Goal: Task Accomplishment & Management: Manage account settings

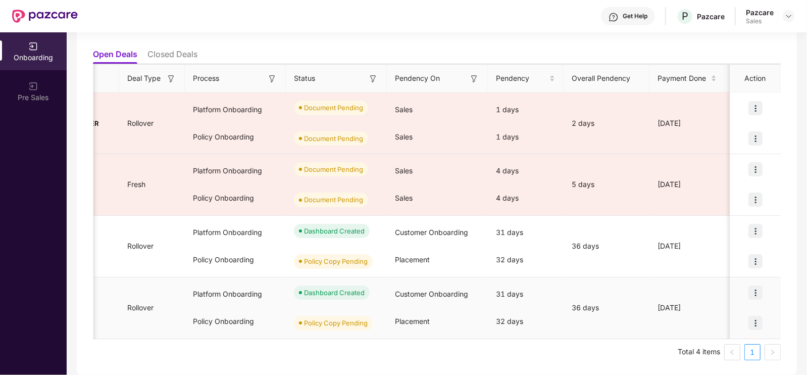
scroll to position [0, 139]
click at [764, 289] on div at bounding box center [755, 292] width 50 height 30
click at [757, 289] on img at bounding box center [755, 292] width 14 height 14
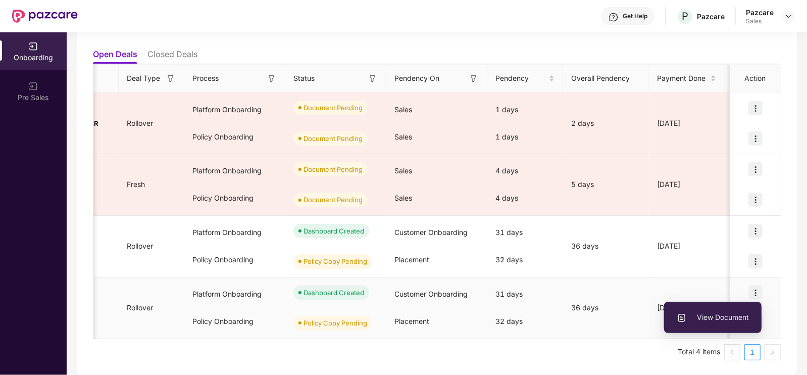
click at [696, 312] on span "View Document" at bounding box center [713, 317] width 72 height 11
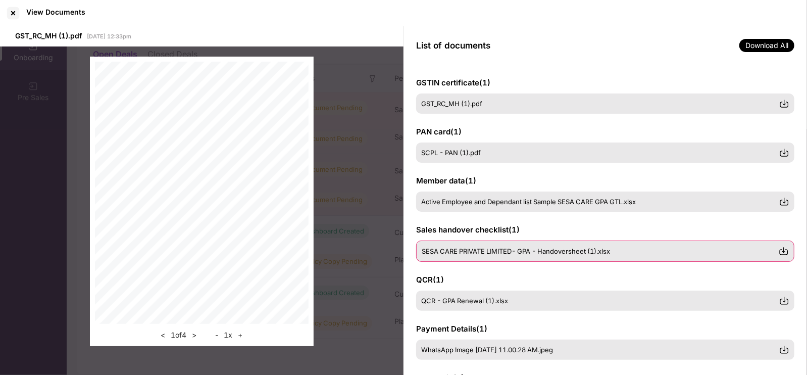
click at [515, 253] on span "SESA CARE PRIVATE LIMITED- GPA - Handoversheet (1).xlsx" at bounding box center [516, 251] width 188 height 8
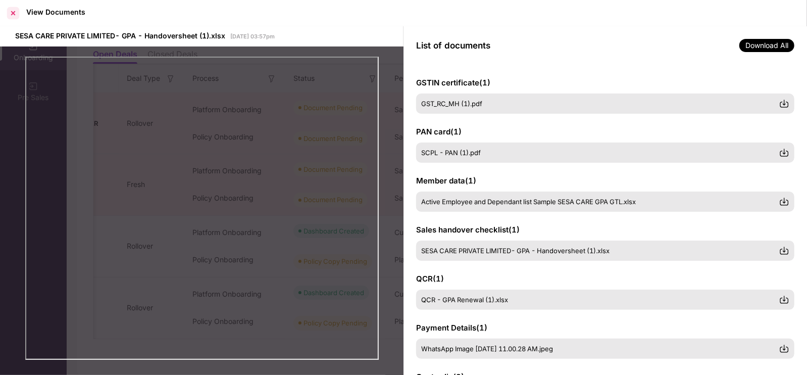
click at [10, 13] on div at bounding box center [13, 13] width 16 height 16
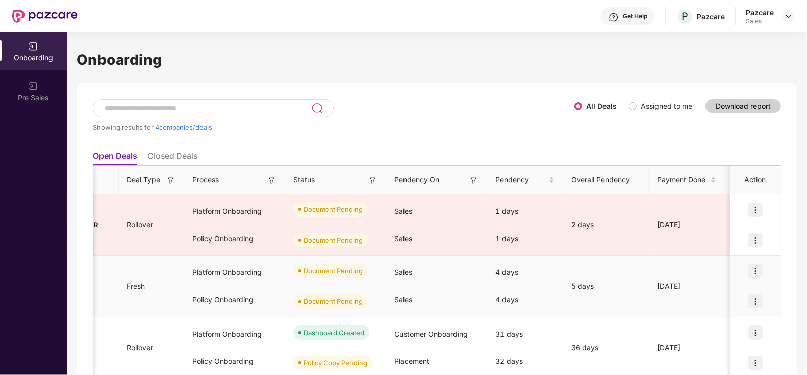
scroll to position [0, 0]
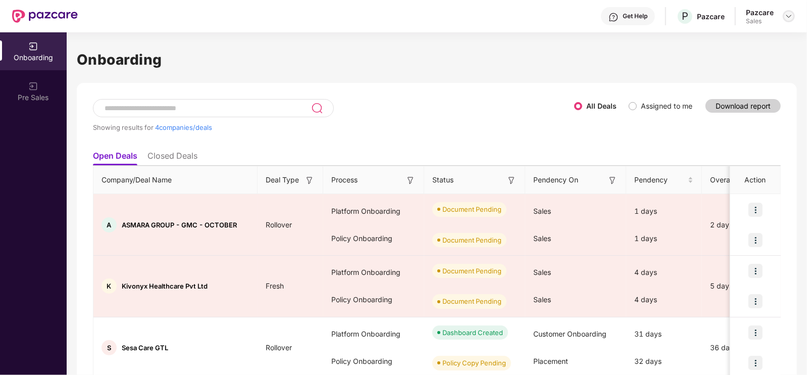
click at [784, 18] on div at bounding box center [789, 16] width 12 height 12
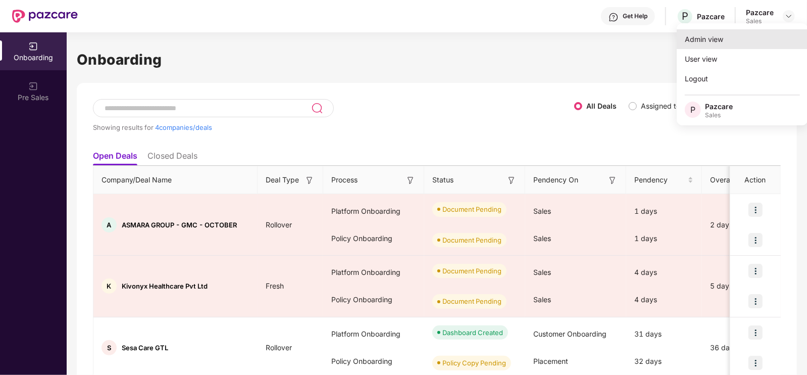
click at [764, 39] on div "Admin view" at bounding box center [742, 39] width 131 height 20
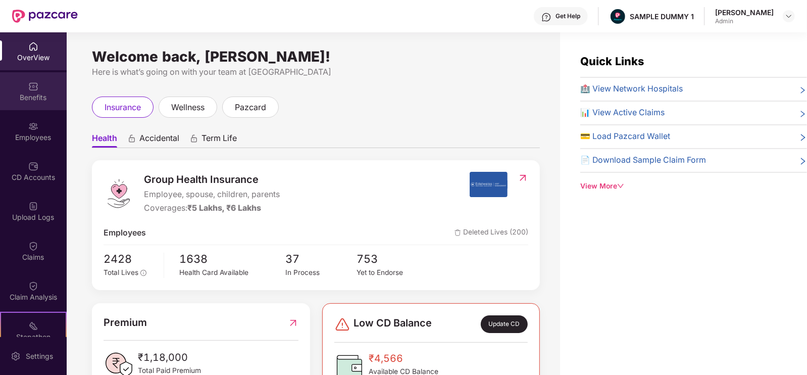
click at [56, 80] on div "Benefits" at bounding box center [33, 91] width 67 height 38
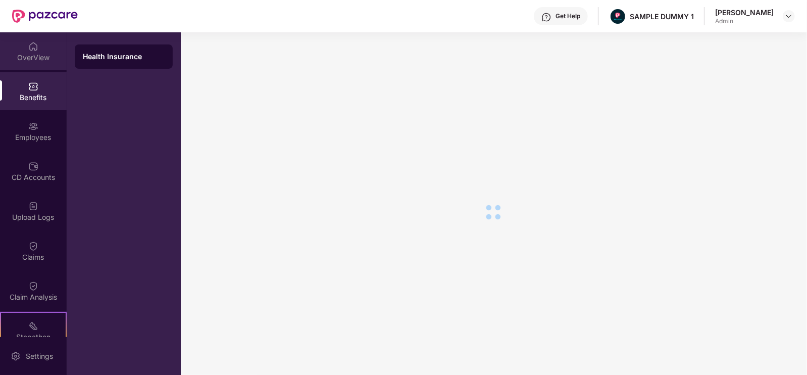
click at [29, 53] on div "OverView" at bounding box center [33, 58] width 67 height 10
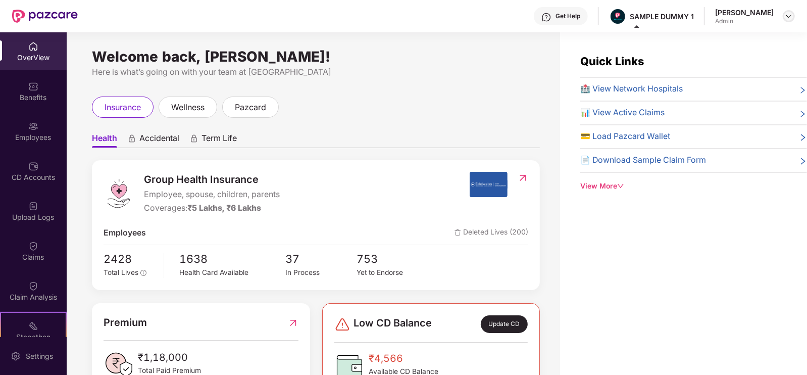
click at [789, 17] on img at bounding box center [789, 16] width 8 height 8
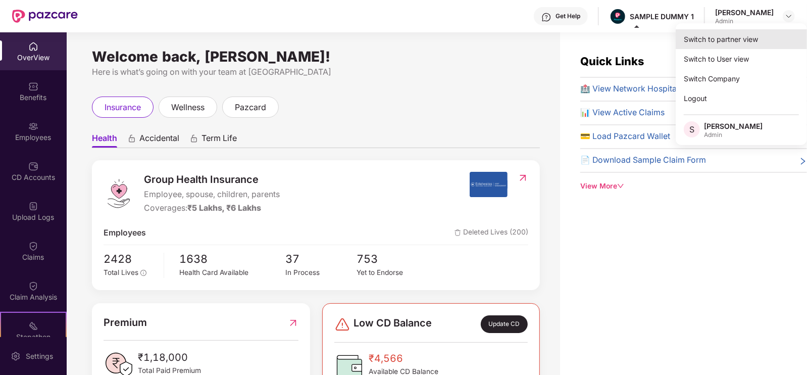
click at [755, 43] on div "Switch to partner view" at bounding box center [741, 39] width 131 height 20
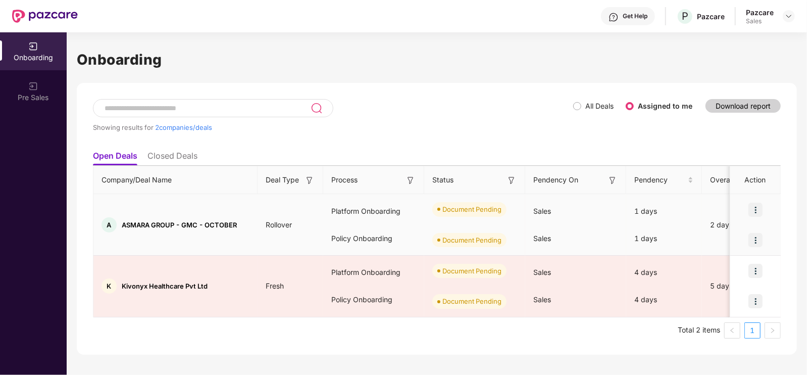
click at [758, 203] on img at bounding box center [755, 209] width 14 height 14
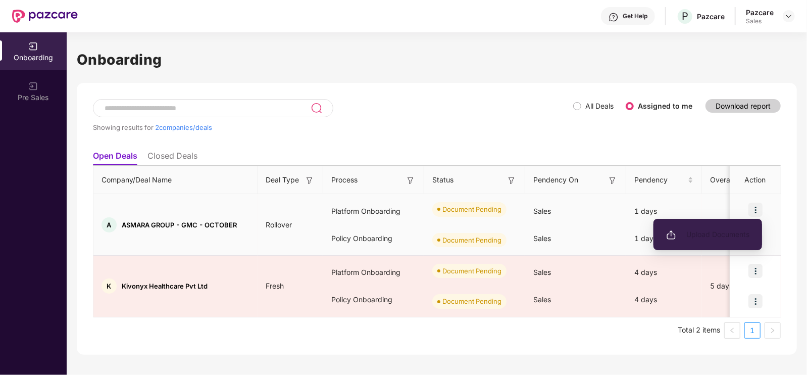
click at [697, 229] on span "Upload Documents" at bounding box center [707, 234] width 83 height 11
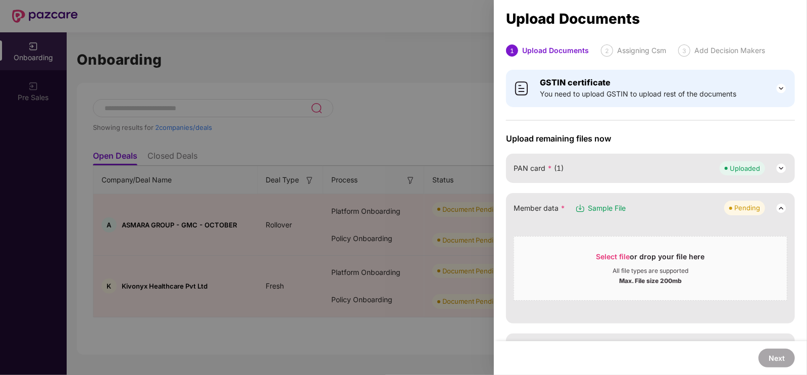
scroll to position [24, 0]
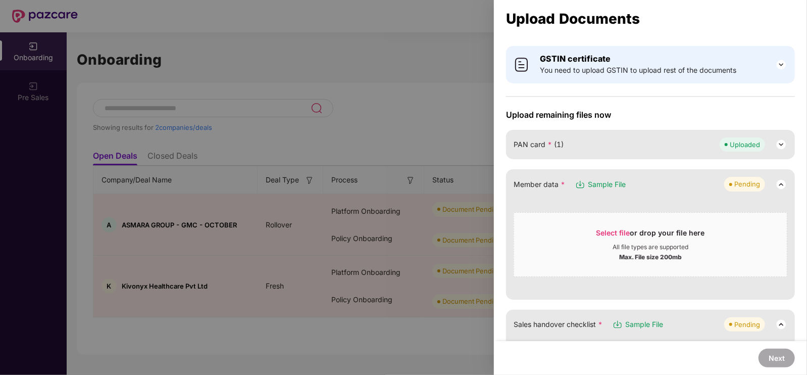
click at [780, 63] on img at bounding box center [781, 65] width 12 height 12
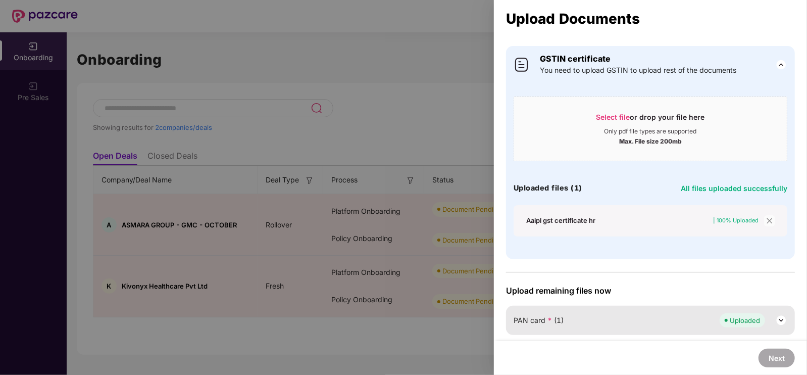
click at [556, 221] on div "Aaipl gst certificate hr" at bounding box center [560, 220] width 69 height 9
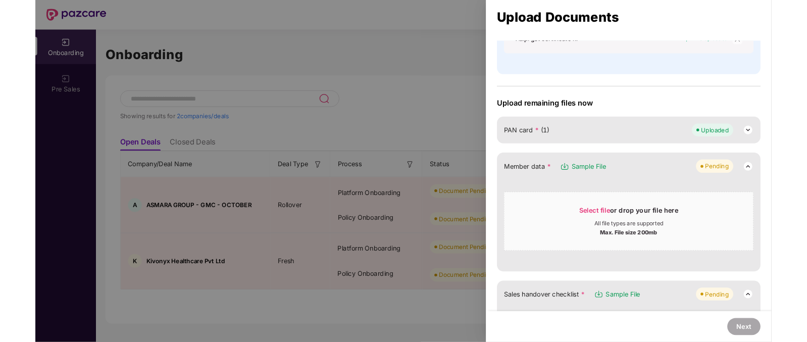
scroll to position [201, 0]
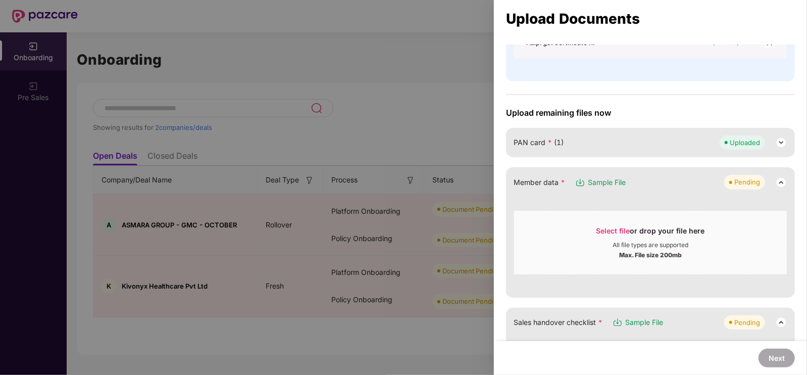
click at [548, 135] on div "PAN card * (1) Uploaded" at bounding box center [650, 142] width 274 height 14
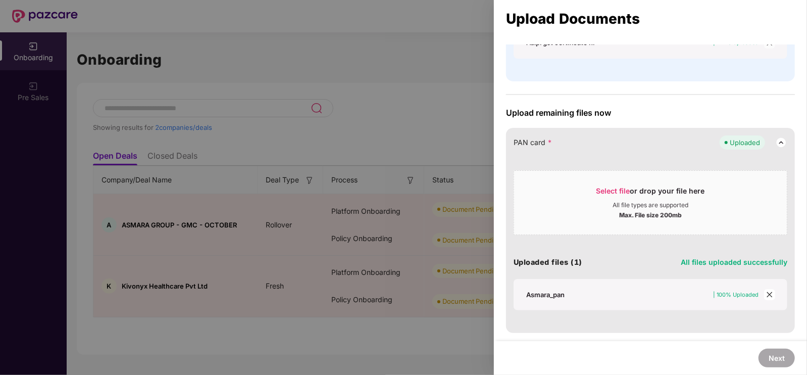
click at [542, 291] on div "Asmara_pan" at bounding box center [545, 294] width 38 height 9
click at [427, 151] on div at bounding box center [403, 187] width 807 height 375
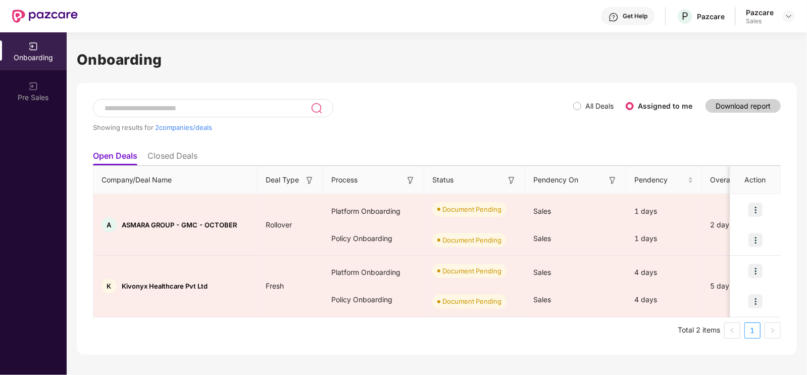
click at [777, 17] on div "Pazcare Sales" at bounding box center [770, 17] width 49 height 18
click at [793, 22] on div "Pazcare Sales" at bounding box center [770, 17] width 49 height 18
click at [785, 21] on div at bounding box center [789, 16] width 12 height 12
click at [785, 19] on img at bounding box center [789, 16] width 8 height 8
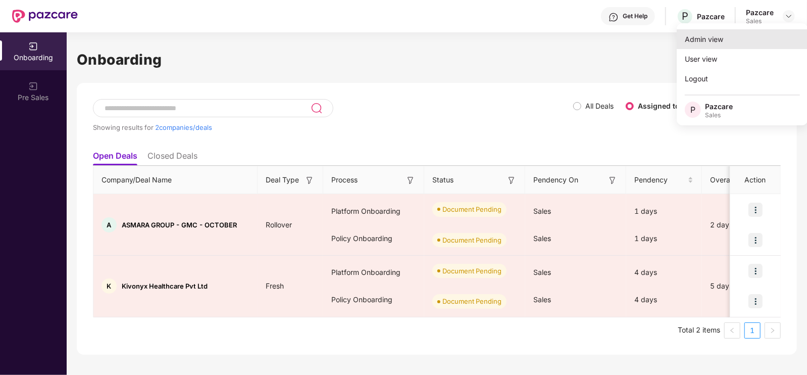
click at [757, 39] on div "Admin view" at bounding box center [742, 39] width 131 height 20
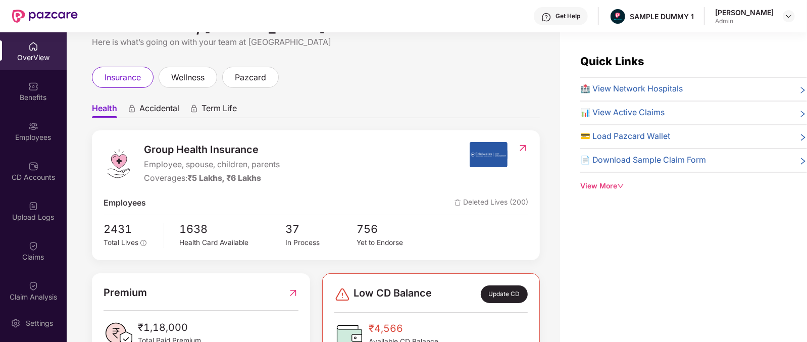
scroll to position [0, 0]
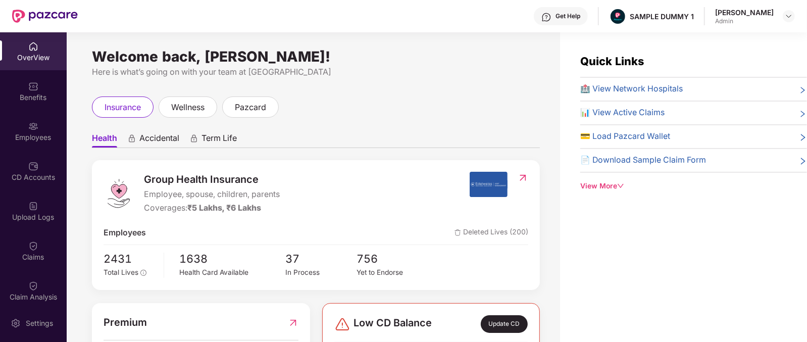
click at [162, 137] on span "Accidental" at bounding box center [159, 140] width 40 height 15
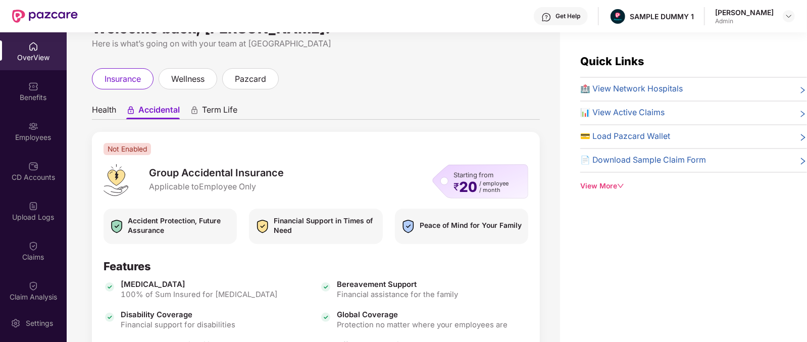
scroll to position [33, 0]
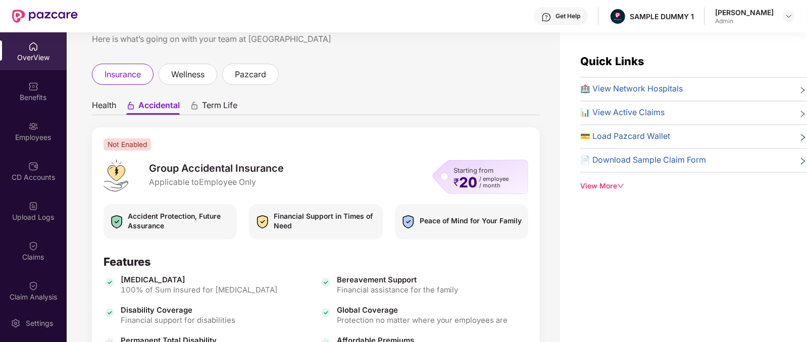
click at [230, 114] on span "Term Life" at bounding box center [219, 107] width 35 height 15
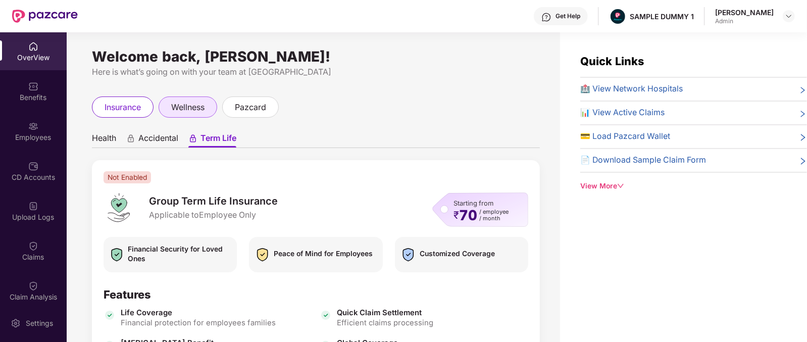
click at [196, 100] on div "wellness" at bounding box center [188, 106] width 59 height 21
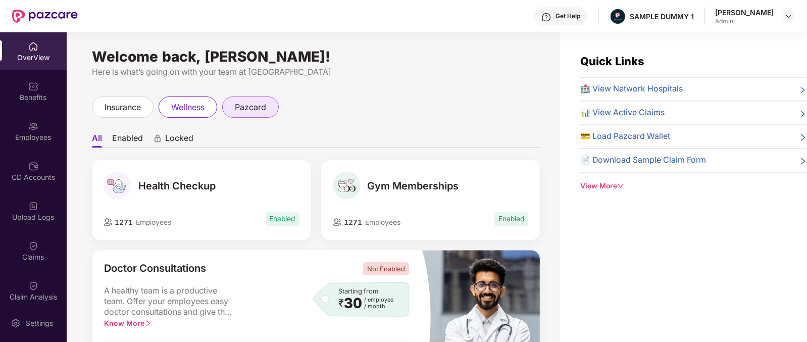
click at [263, 108] on span "pazcard" at bounding box center [250, 107] width 31 height 13
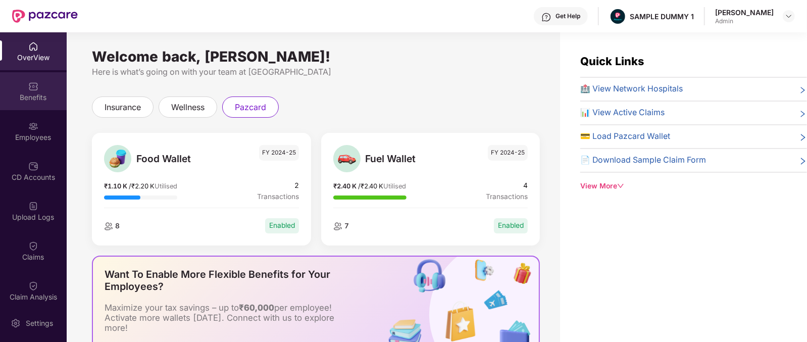
click at [36, 95] on div "Benefits" at bounding box center [33, 97] width 67 height 10
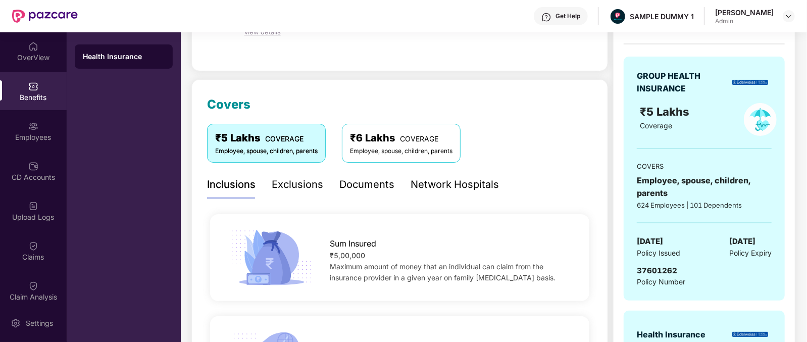
scroll to position [86, 0]
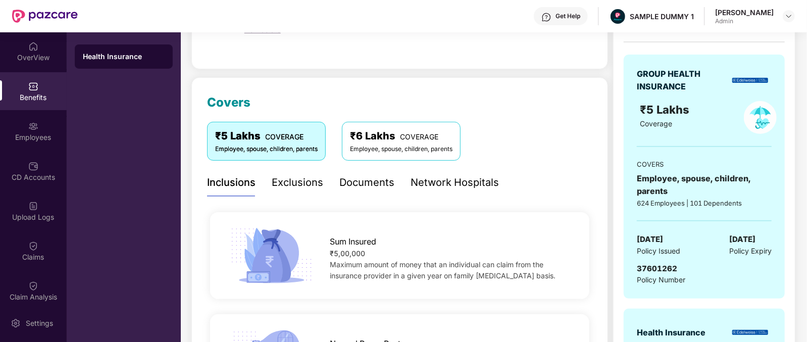
click at [310, 178] on div "Exclusions" at bounding box center [297, 183] width 51 height 16
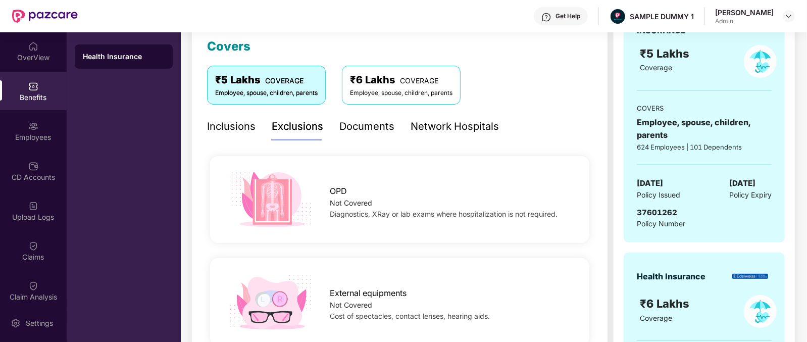
scroll to position [103, 0]
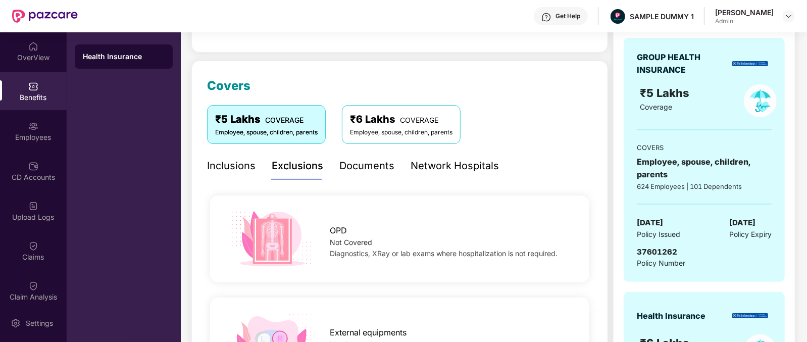
click at [361, 172] on div "Documents" at bounding box center [366, 166] width 55 height 16
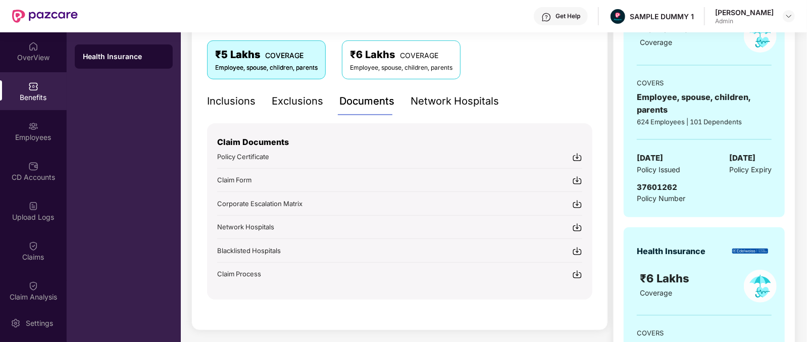
scroll to position [169, 0]
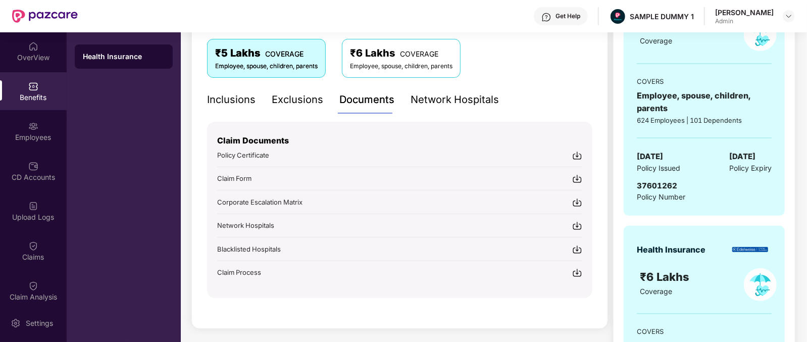
click at [467, 102] on div "Network Hospitals" at bounding box center [454, 100] width 88 height 16
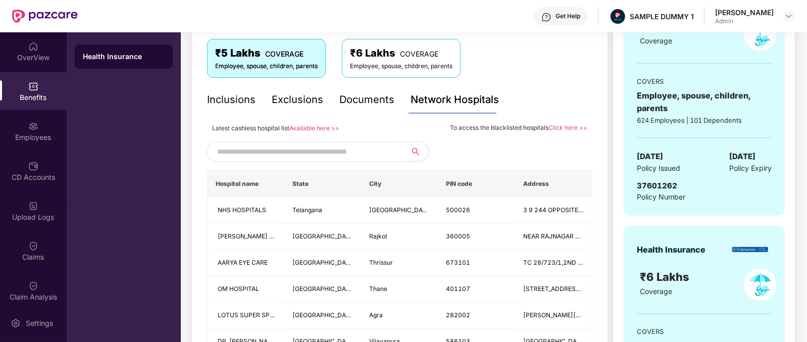
click at [354, 150] on input "text" at bounding box center [303, 151] width 173 height 15
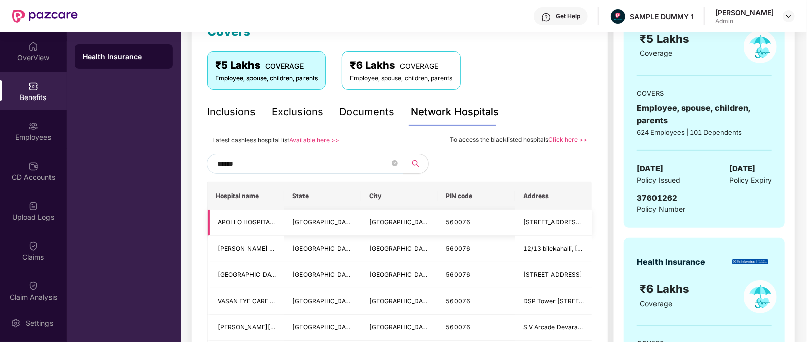
scroll to position [154, 0]
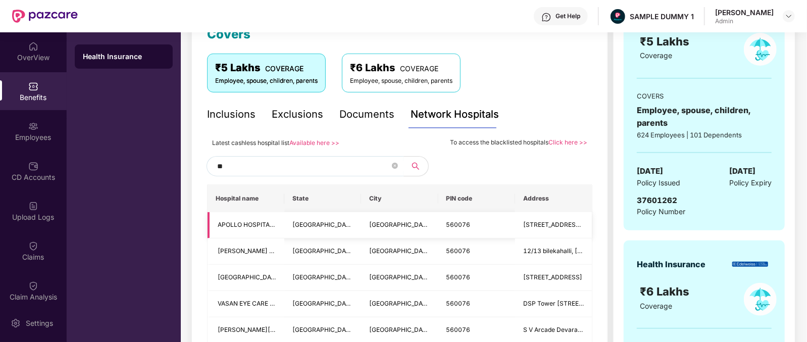
type input "*"
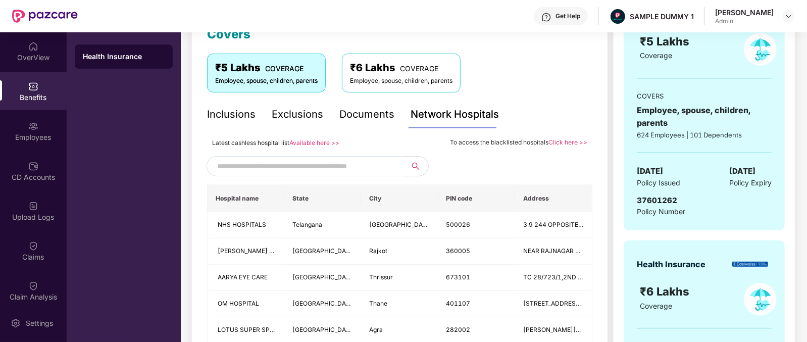
scroll to position [0, 0]
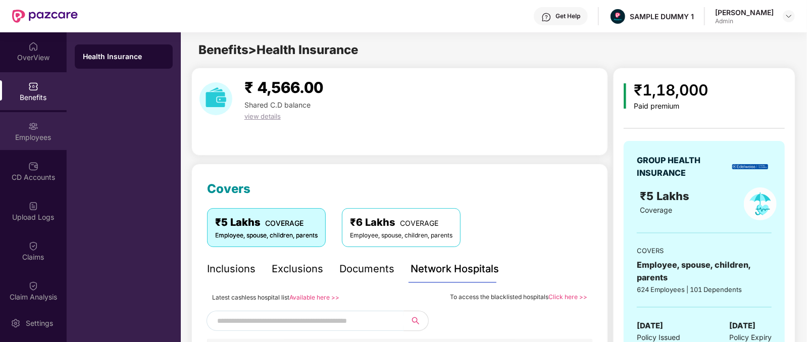
click at [50, 143] on div "Employees" at bounding box center [33, 131] width 67 height 38
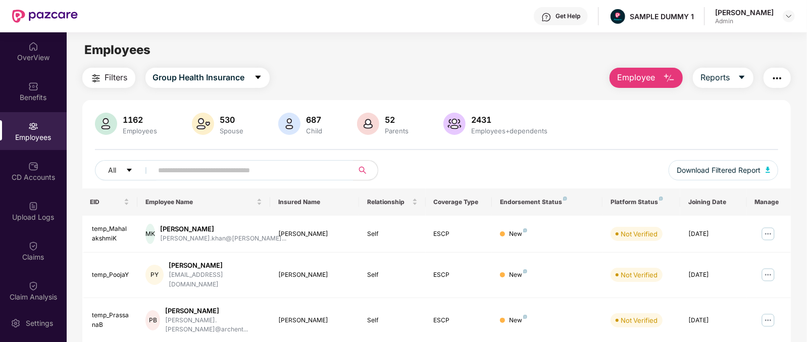
click at [655, 78] on button "Employee" at bounding box center [645, 78] width 73 height 20
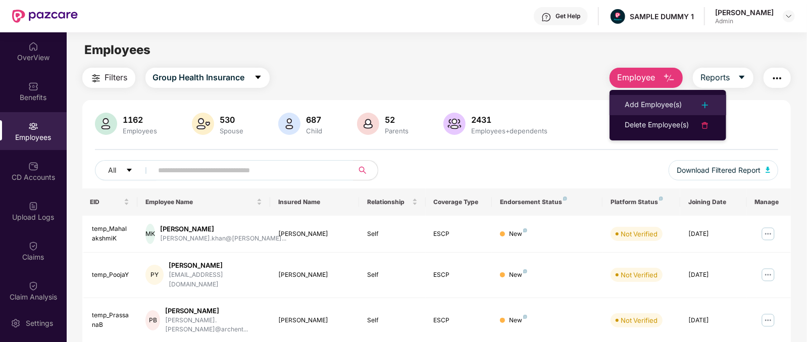
click at [665, 102] on div "Add Employee(s)" at bounding box center [653, 105] width 57 height 12
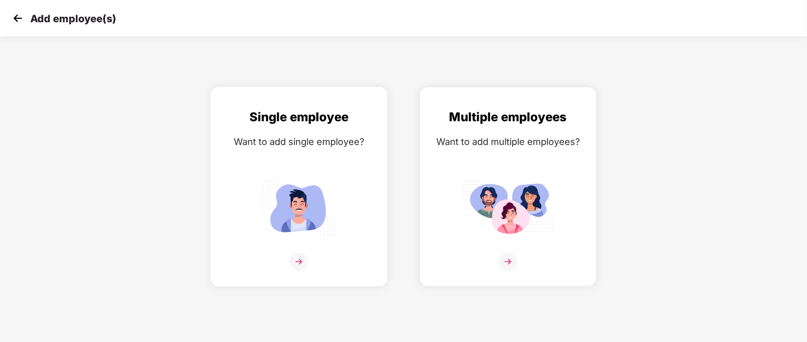
click at [322, 194] on img at bounding box center [298, 207] width 91 height 63
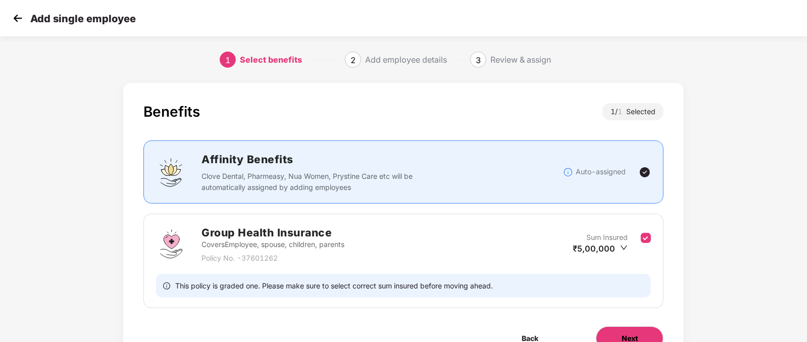
click at [649, 335] on button "Next" at bounding box center [630, 338] width 68 height 24
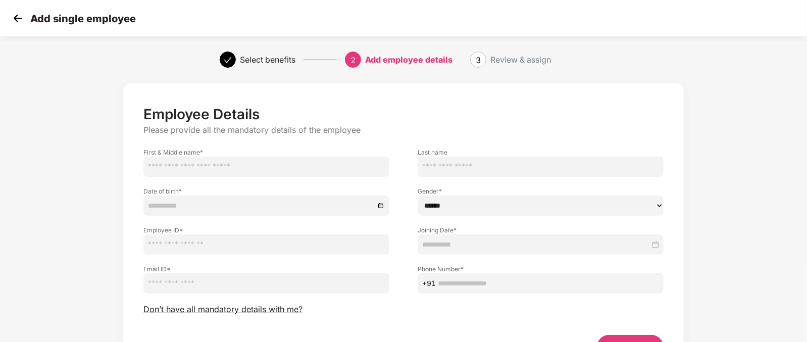
scroll to position [63, 0]
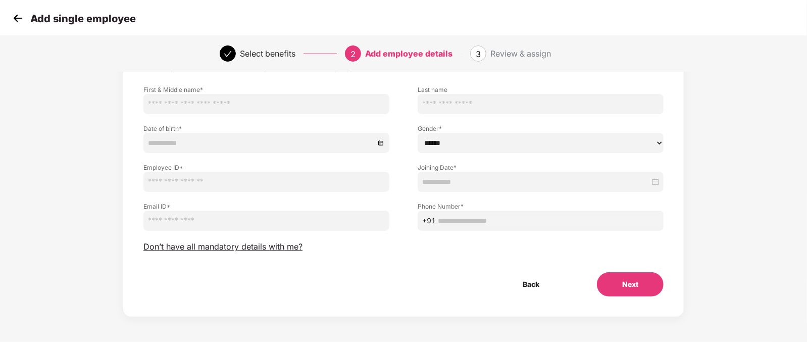
click at [18, 21] on img at bounding box center [17, 18] width 15 height 15
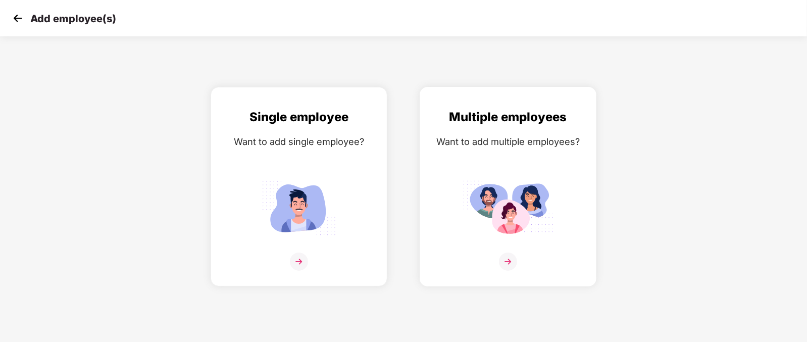
click at [521, 146] on div "Want to add multiple employees?" at bounding box center [508, 141] width 156 height 15
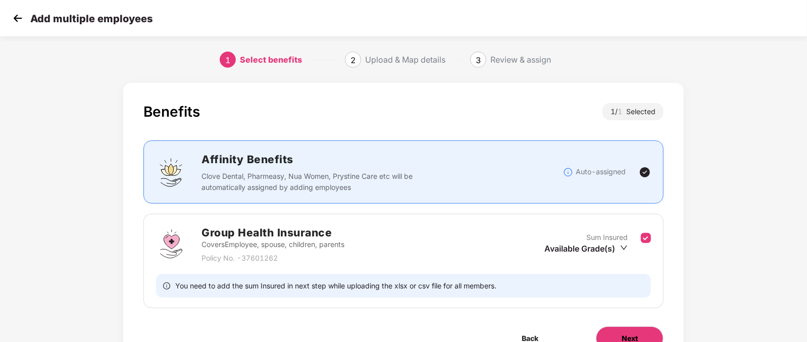
click at [634, 329] on button "Next" at bounding box center [630, 338] width 68 height 24
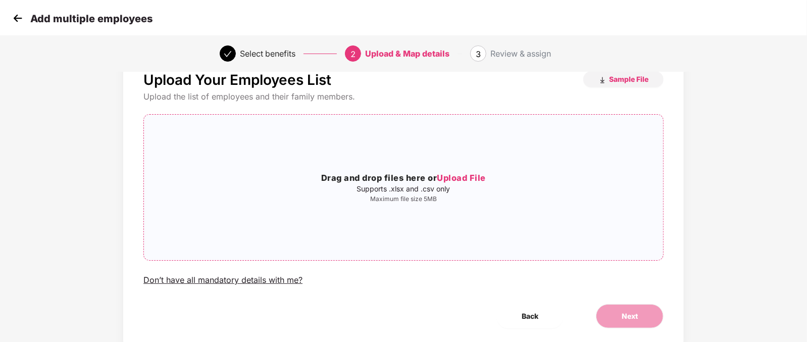
scroll to position [31, 0]
click at [21, 18] on img at bounding box center [17, 18] width 15 height 15
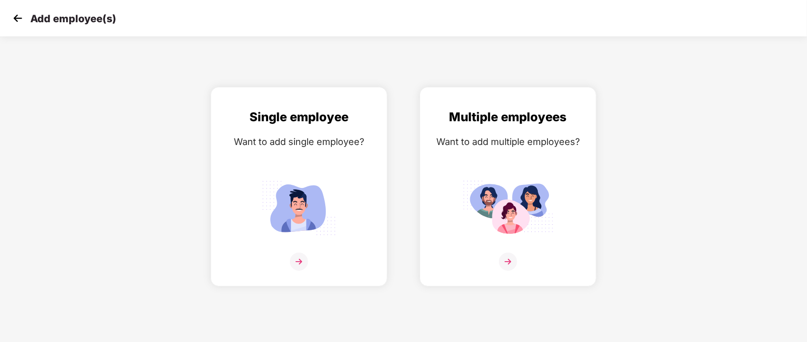
scroll to position [0, 0]
click at [21, 18] on img at bounding box center [17, 18] width 15 height 15
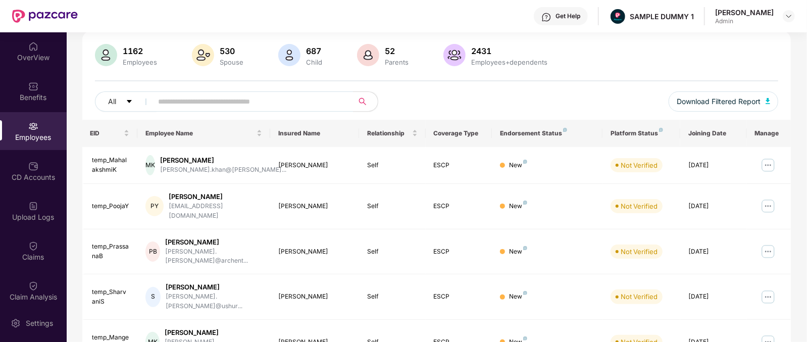
scroll to position [74, 0]
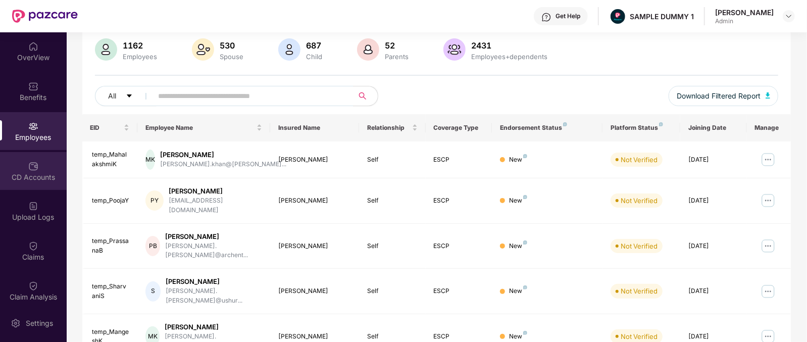
click at [32, 177] on div "CD Accounts" at bounding box center [33, 177] width 67 height 10
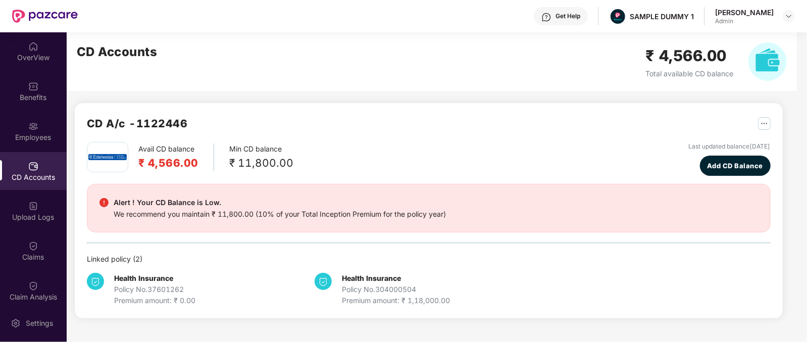
scroll to position [0, 0]
click at [35, 147] on div "Employees" at bounding box center [33, 131] width 67 height 38
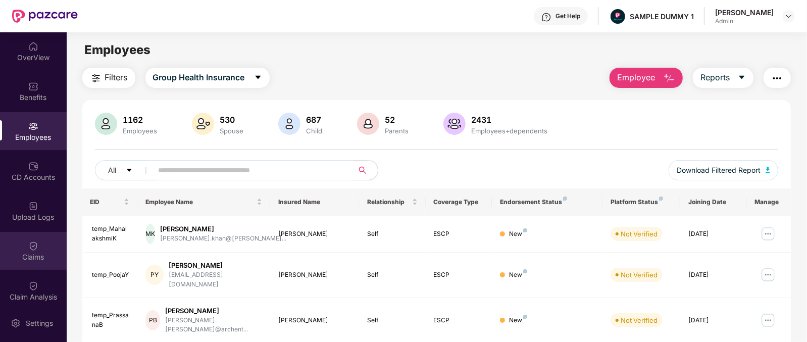
scroll to position [98, 0]
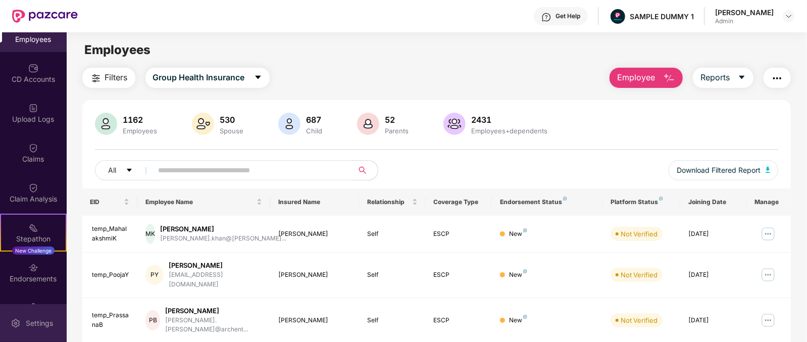
click at [42, 318] on div "Settings" at bounding box center [39, 323] width 33 height 10
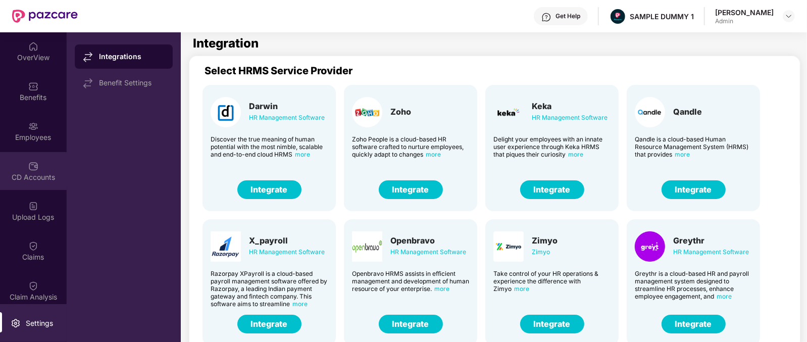
click at [29, 161] on img at bounding box center [33, 166] width 10 height 10
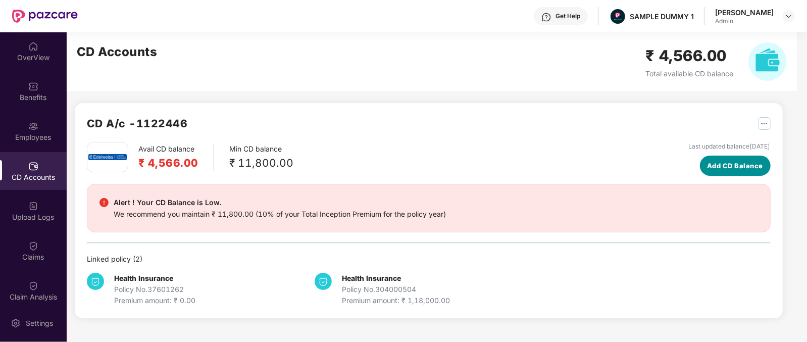
click at [707, 161] on span "Add CD Balance" at bounding box center [735, 166] width 56 height 10
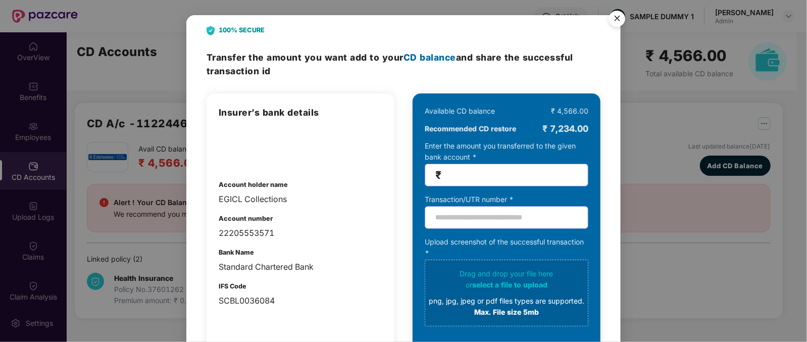
click at [615, 26] on img "Close" at bounding box center [617, 20] width 28 height 28
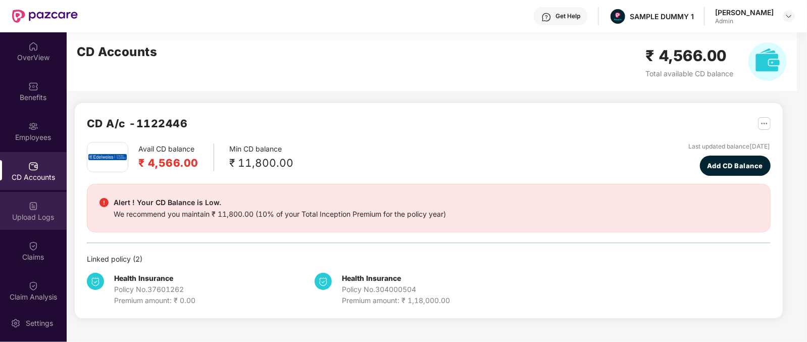
click at [42, 222] on div "Upload Logs" at bounding box center [33, 211] width 67 height 38
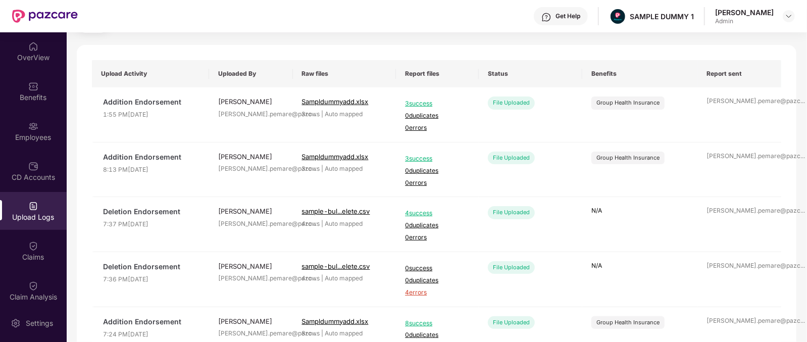
scroll to position [59, 0]
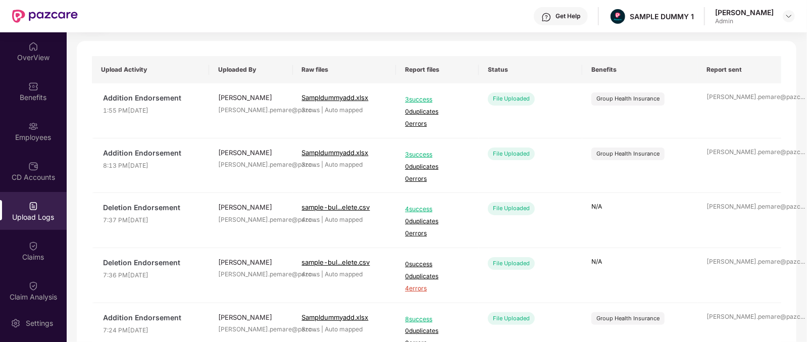
click at [295, 194] on td "sample-bul...elete.csv 4 rows | Auto mapped" at bounding box center [344, 220] width 103 height 55
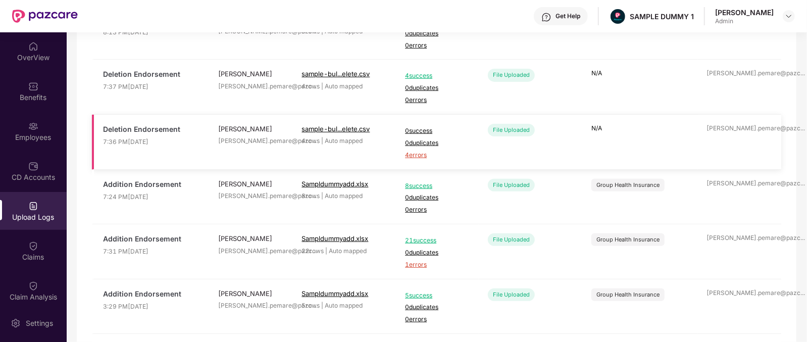
scroll to position [193, 0]
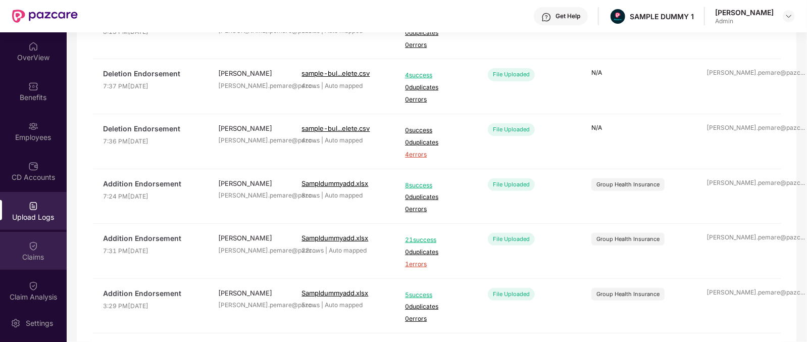
click at [43, 246] on div "Claims" at bounding box center [33, 251] width 67 height 38
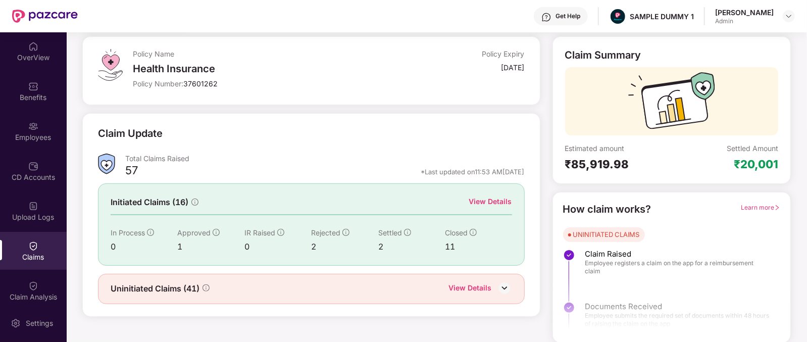
scroll to position [53, 0]
click at [484, 200] on div "View Details" at bounding box center [490, 201] width 43 height 11
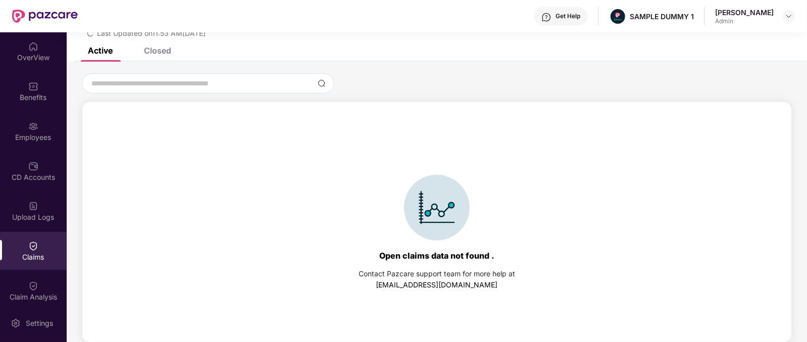
scroll to position [13, 0]
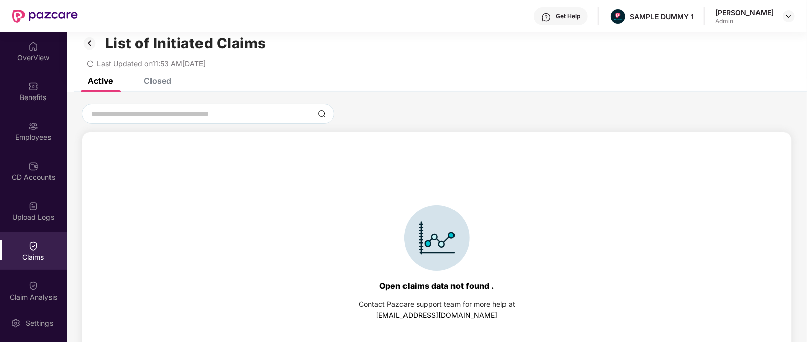
click at [174, 84] on div "Active Closed" at bounding box center [437, 85] width 740 height 14
click at [160, 80] on div "Closed" at bounding box center [157, 81] width 27 height 10
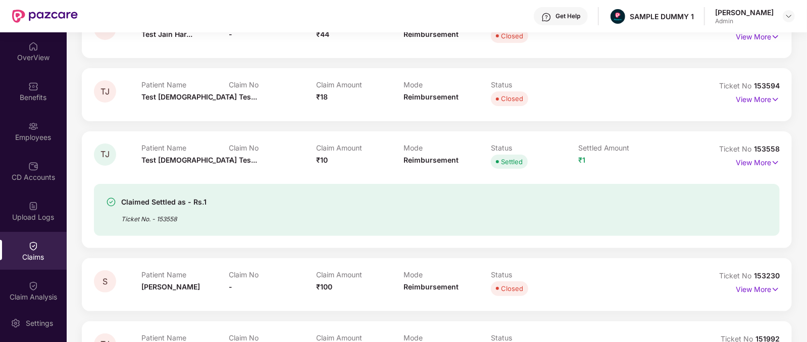
scroll to position [139, 0]
click at [736, 164] on p "View More" at bounding box center [758, 161] width 44 height 14
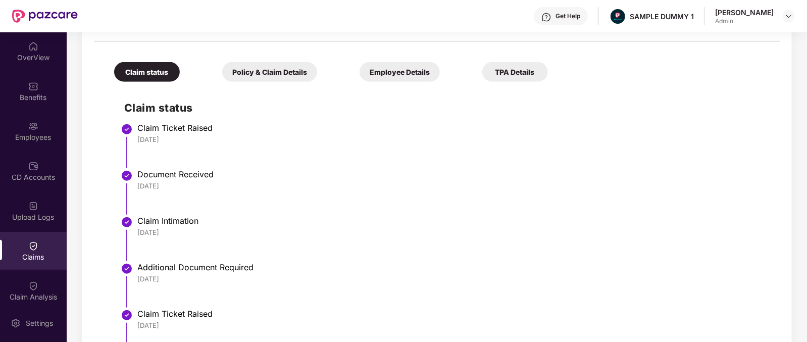
scroll to position [319, 0]
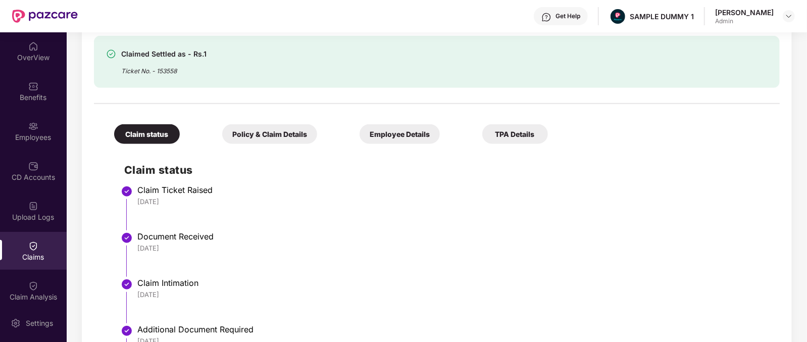
click at [232, 143] on div "Policy & Claim Details" at bounding box center [269, 134] width 95 height 20
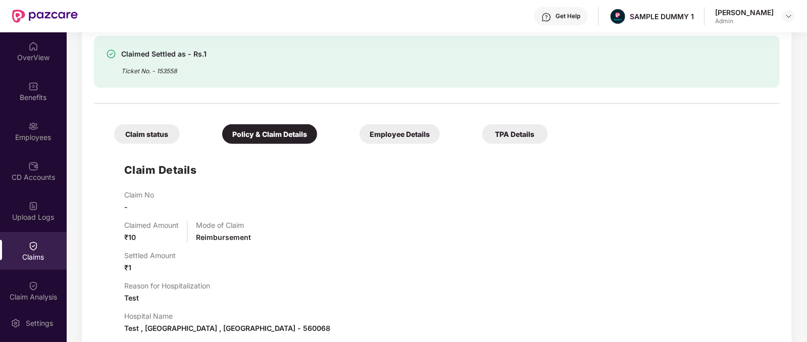
click at [266, 134] on div "Policy & Claim Details" at bounding box center [269, 134] width 95 height 20
click at [359, 133] on div "Employee Details" at bounding box center [399, 134] width 80 height 20
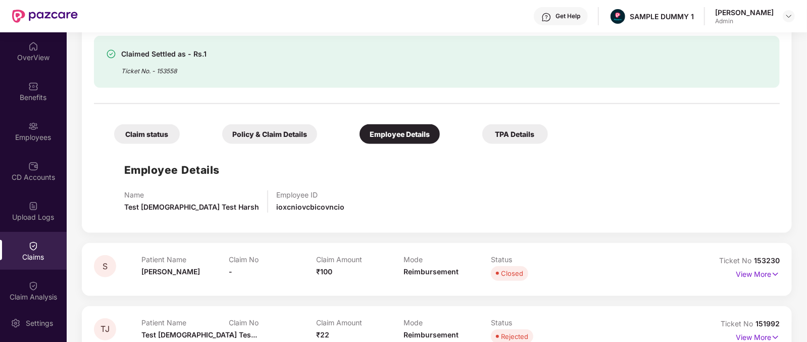
click at [482, 136] on div "TPA Details" at bounding box center [515, 134] width 66 height 20
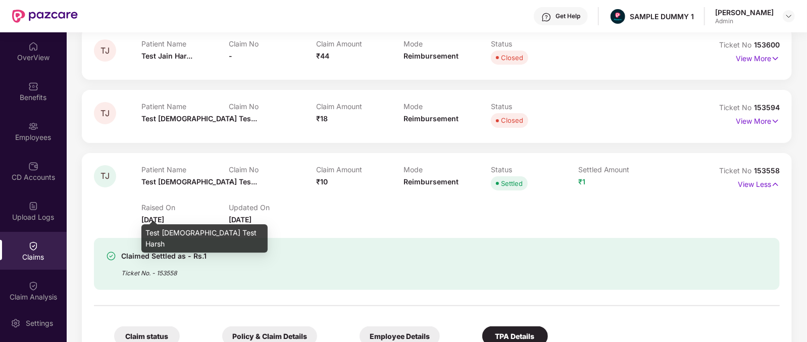
scroll to position [0, 0]
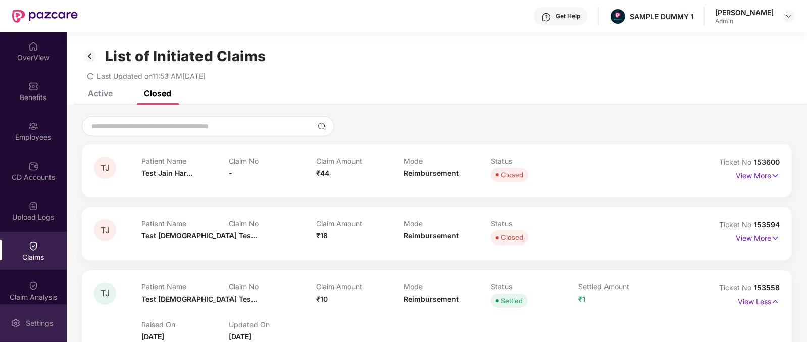
click at [33, 308] on div "Settings" at bounding box center [33, 323] width 67 height 38
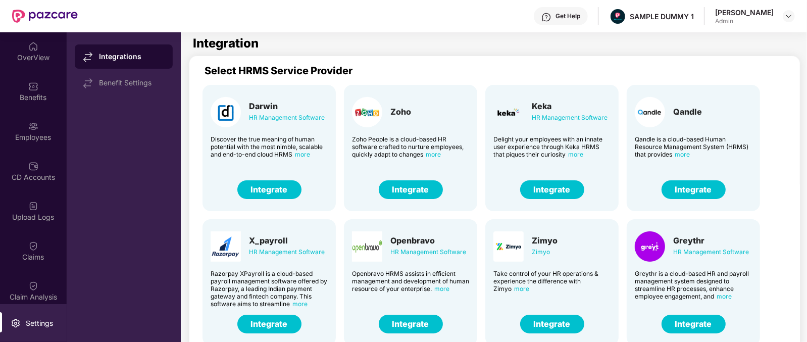
scroll to position [27, 0]
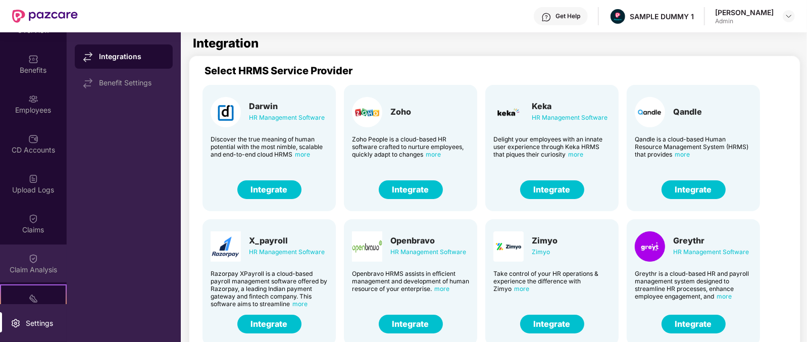
click at [43, 263] on div "Claim Analysis" at bounding box center [33, 263] width 67 height 38
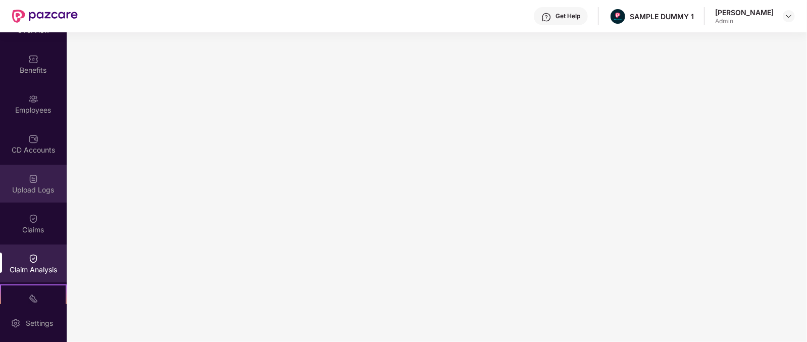
click at [33, 192] on div "Upload Logs" at bounding box center [33, 190] width 67 height 10
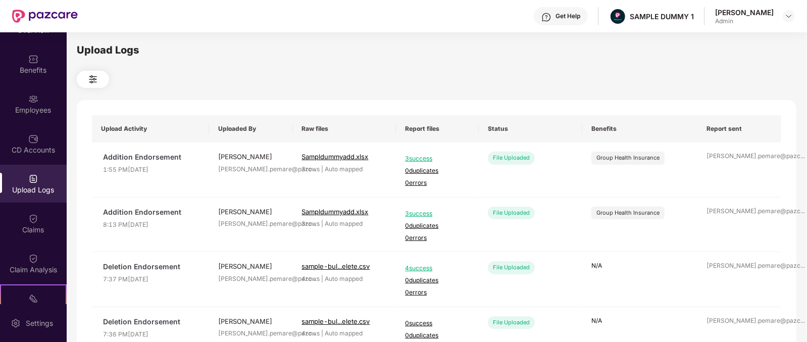
scroll to position [55, 0]
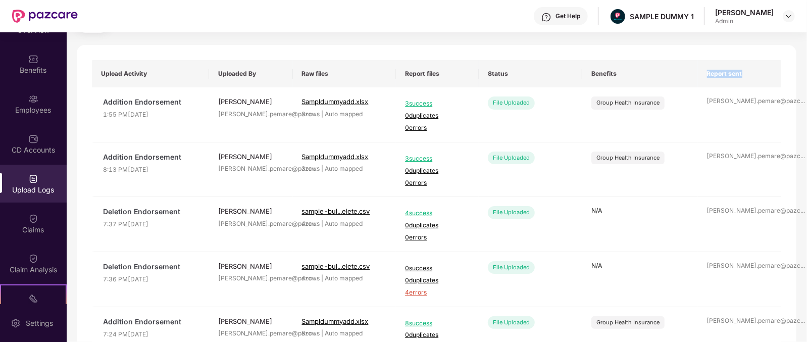
drag, startPoint x: 700, startPoint y: 77, endPoint x: 742, endPoint y: 78, distance: 41.4
click at [742, 78] on th "Report sent" at bounding box center [740, 73] width 84 height 27
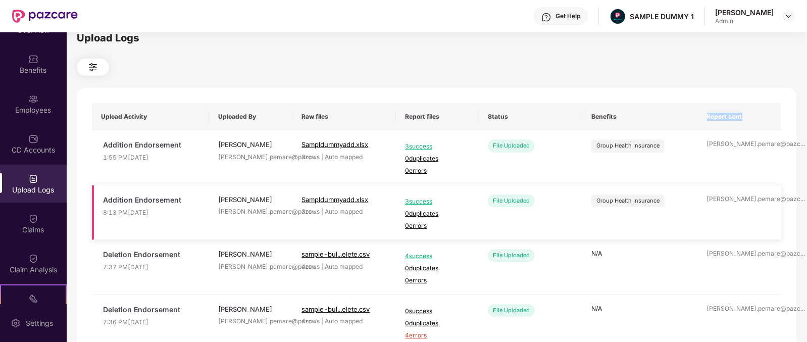
scroll to position [6, 0]
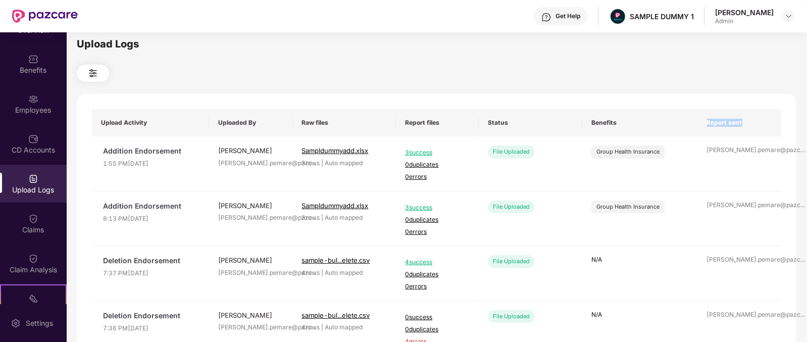
click at [757, 124] on th "Report sent" at bounding box center [740, 122] width 84 height 27
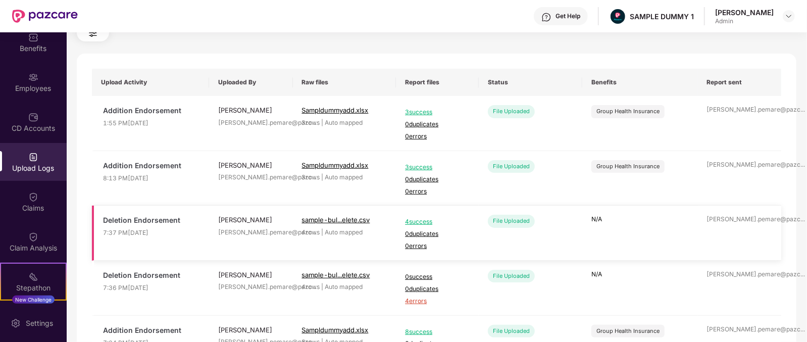
scroll to position [33, 0]
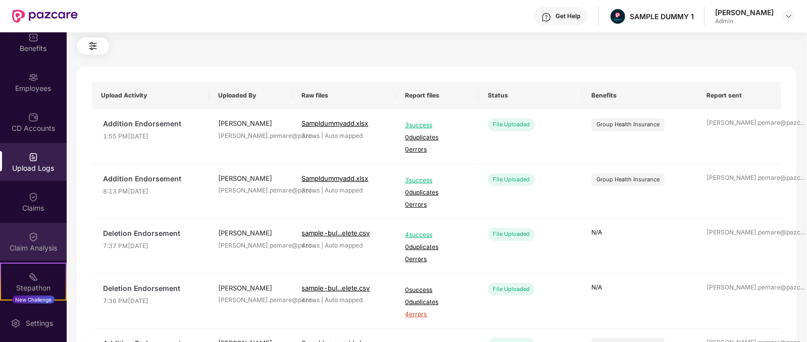
click at [42, 240] on div "Claim Analysis" at bounding box center [33, 242] width 67 height 38
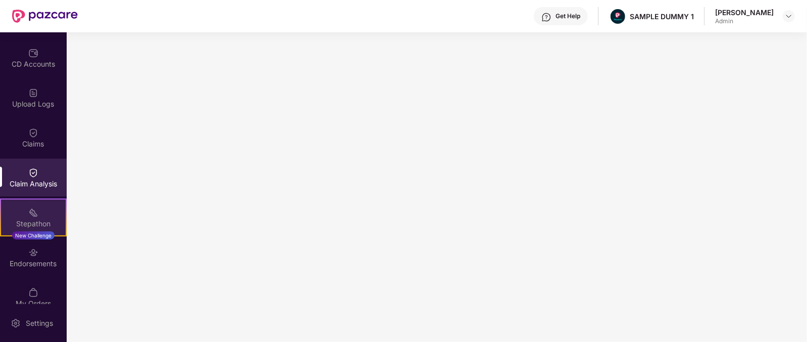
scroll to position [121, 0]
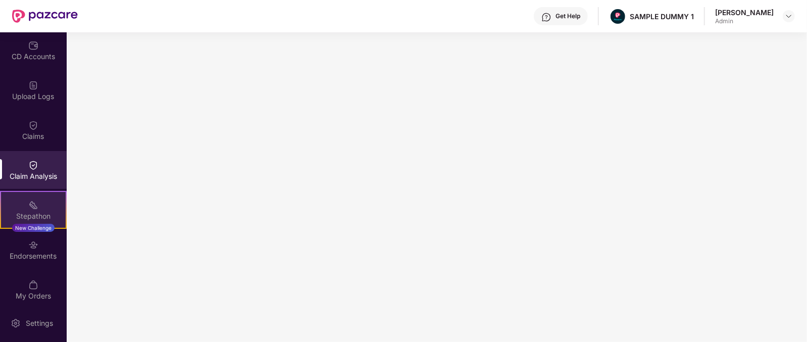
click at [27, 212] on div "Stepathon" at bounding box center [33, 216] width 65 height 10
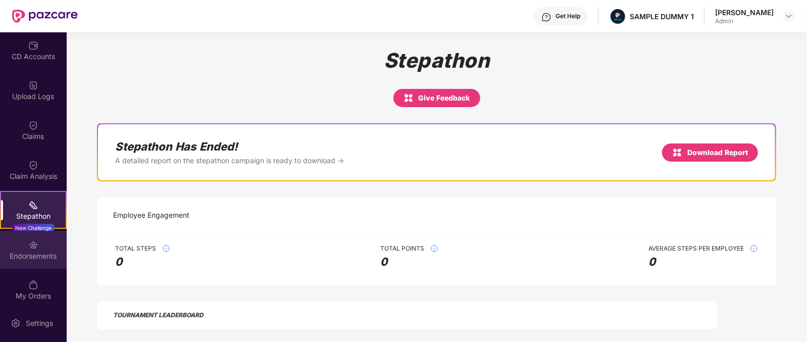
click at [29, 251] on div "Endorsements" at bounding box center [33, 256] width 67 height 10
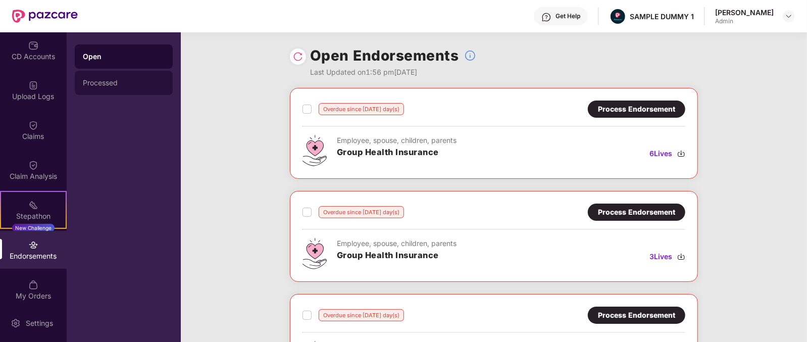
click at [112, 82] on div "Processed" at bounding box center [124, 83] width 82 height 8
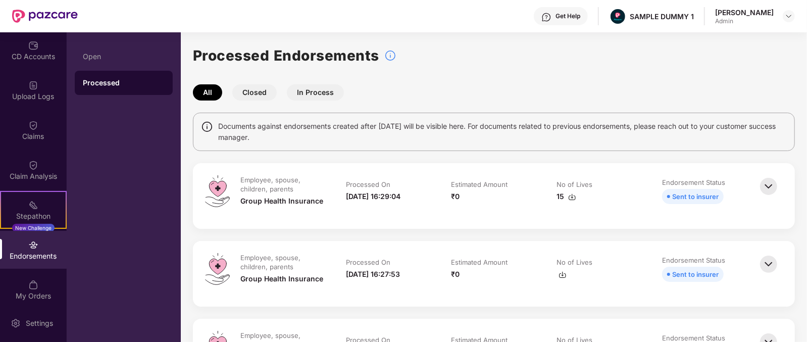
click at [256, 92] on button "Closed" at bounding box center [254, 92] width 44 height 16
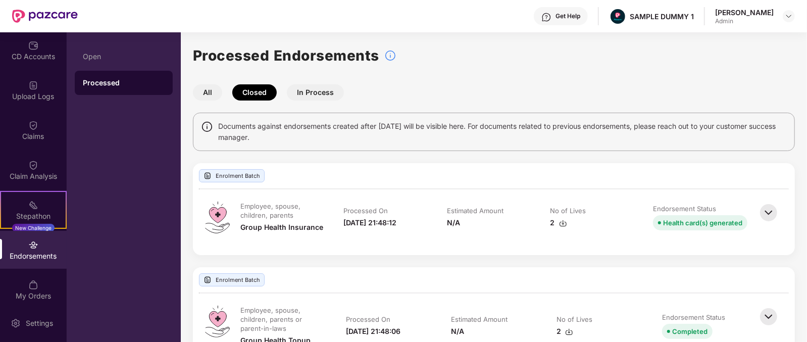
click at [300, 95] on button "In Process" at bounding box center [315, 92] width 57 height 16
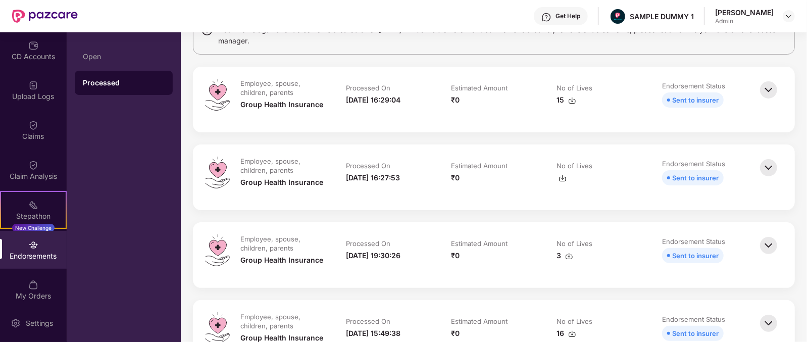
scroll to position [167, 0]
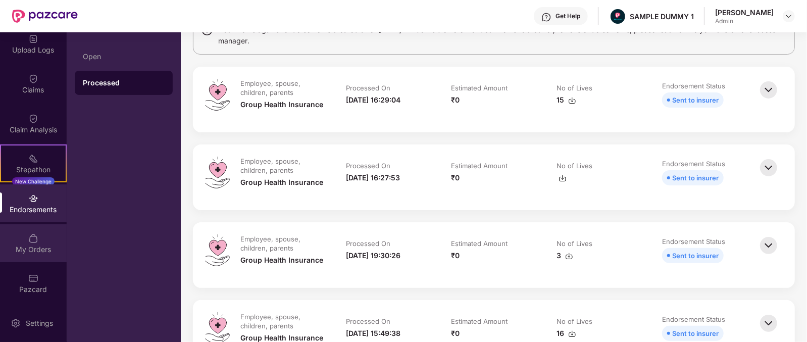
click at [36, 244] on div "My Orders" at bounding box center [33, 249] width 67 height 10
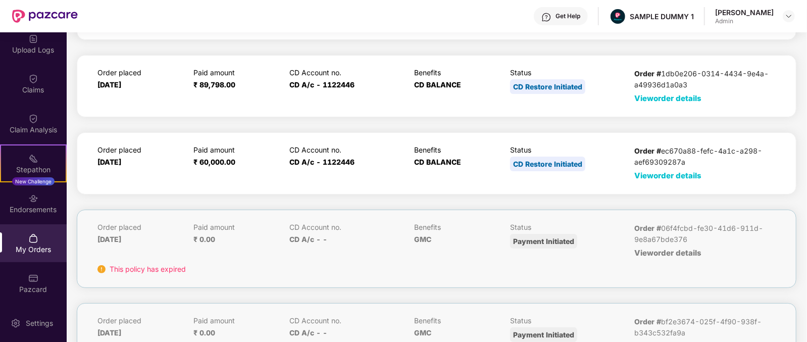
scroll to position [115, 0]
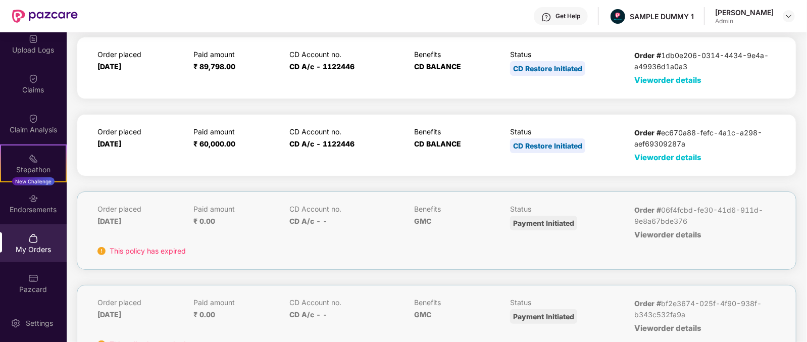
click at [656, 154] on span "View order details" at bounding box center [667, 157] width 67 height 10
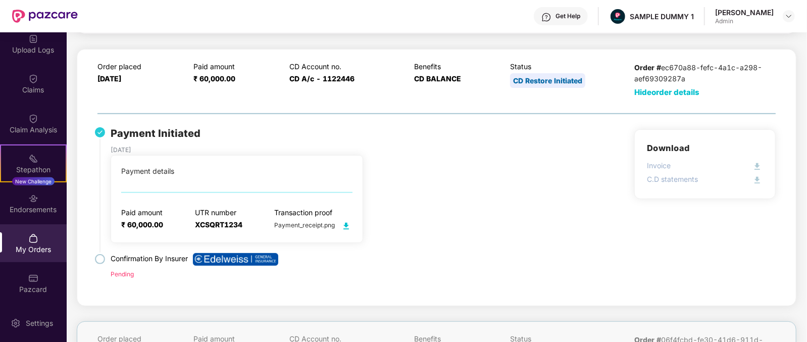
scroll to position [179, 0]
click at [35, 314] on div "Settings" at bounding box center [33, 323] width 67 height 38
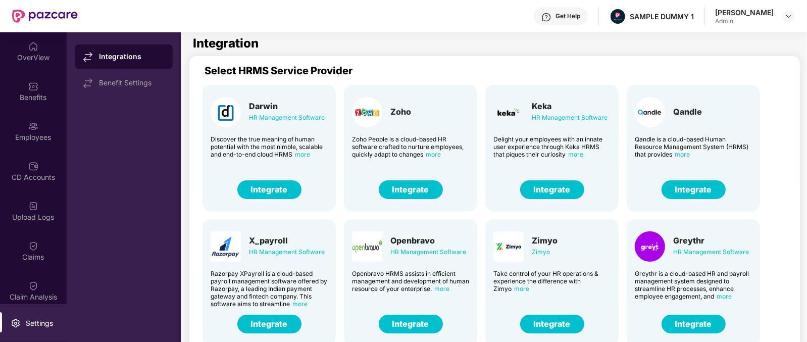
click at [551, 17] on img at bounding box center [546, 17] width 10 height 10
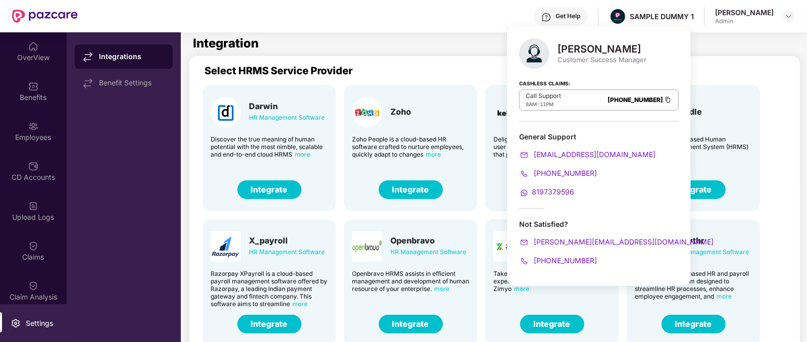
click at [551, 17] on img at bounding box center [546, 17] width 10 height 10
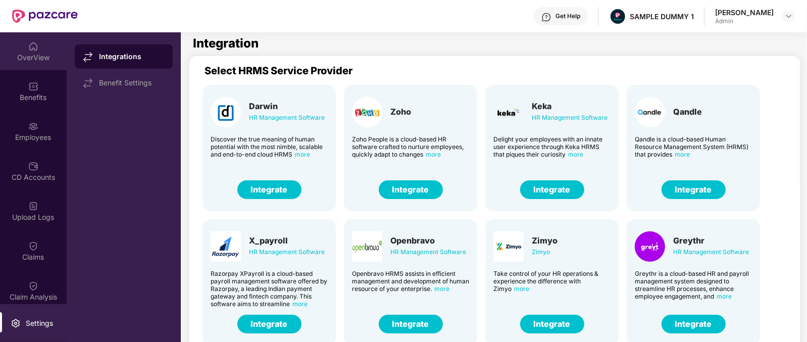
click at [43, 59] on div "OverView" at bounding box center [33, 58] width 67 height 10
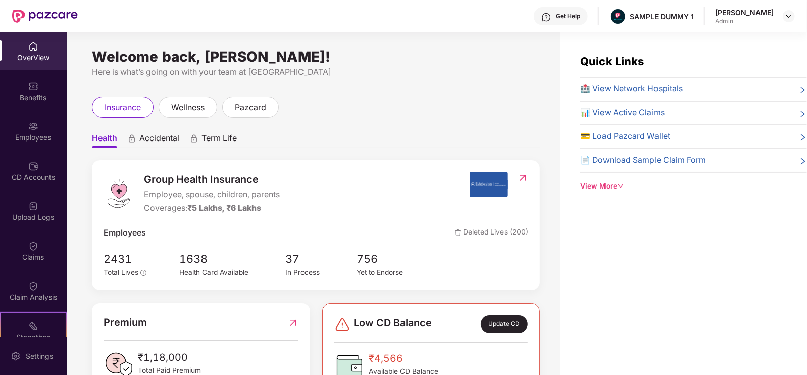
click at [41, 53] on div "OverView" at bounding box center [33, 58] width 67 height 10
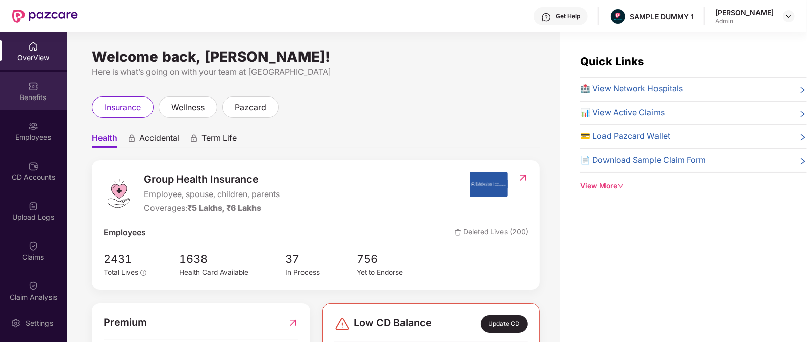
click at [35, 85] on img at bounding box center [33, 86] width 10 height 10
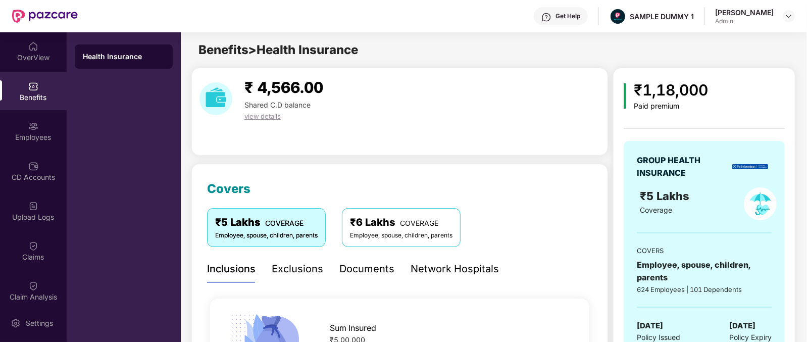
click at [440, 275] on div "Network Hospitals" at bounding box center [454, 269] width 88 height 16
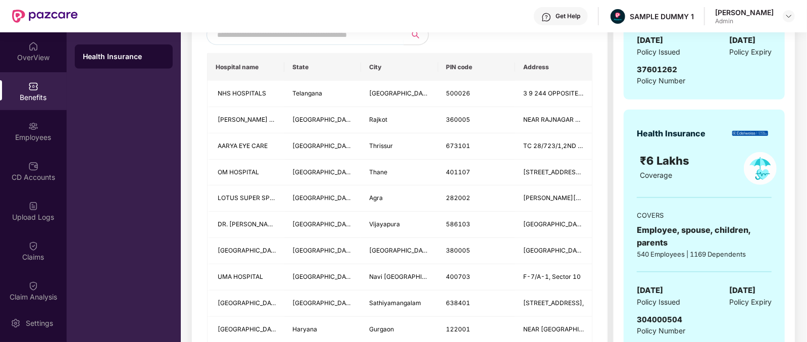
scroll to position [249, 0]
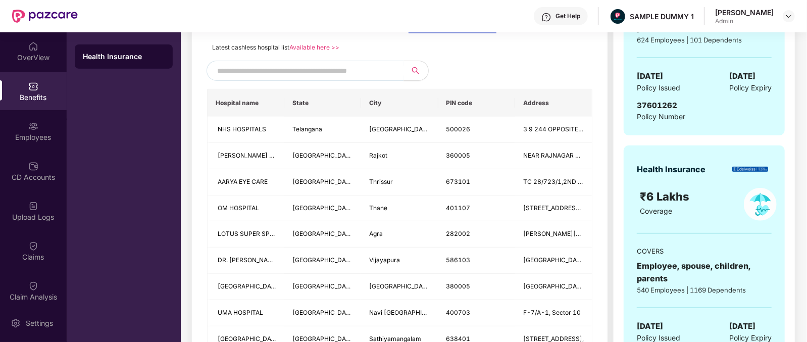
click at [373, 67] on input "text" at bounding box center [303, 70] width 173 height 15
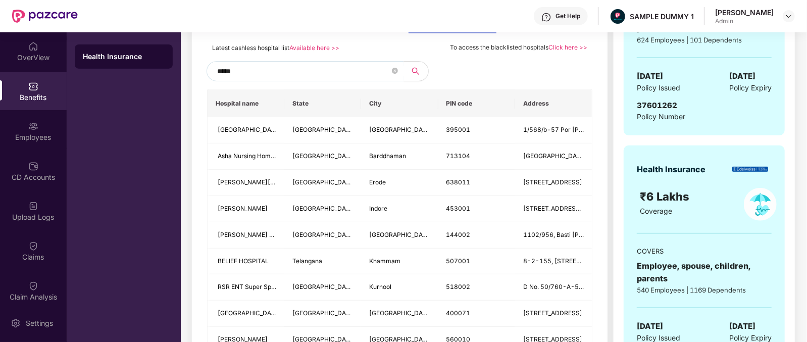
type input "******"
click at [393, 70] on icon "close-circle" at bounding box center [395, 71] width 6 height 6
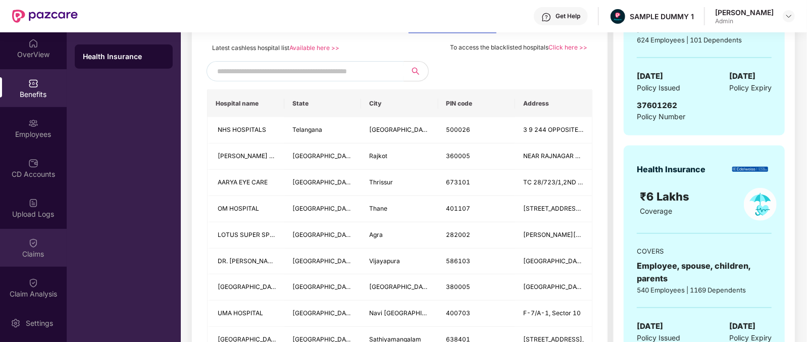
scroll to position [4, 0]
click at [45, 253] on div "Claims" at bounding box center [33, 253] width 67 height 10
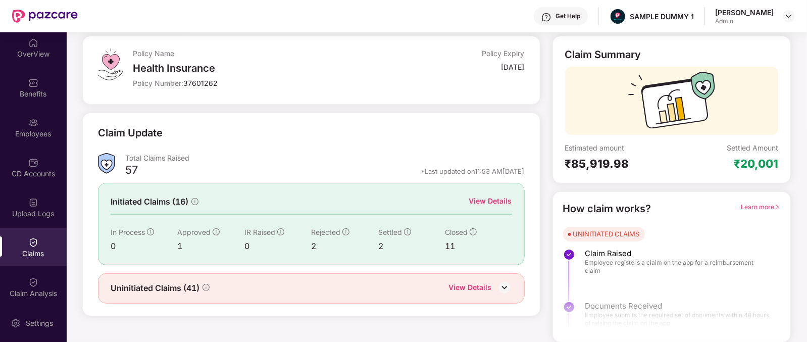
scroll to position [53, 0]
click at [480, 202] on div "View Details" at bounding box center [490, 201] width 43 height 11
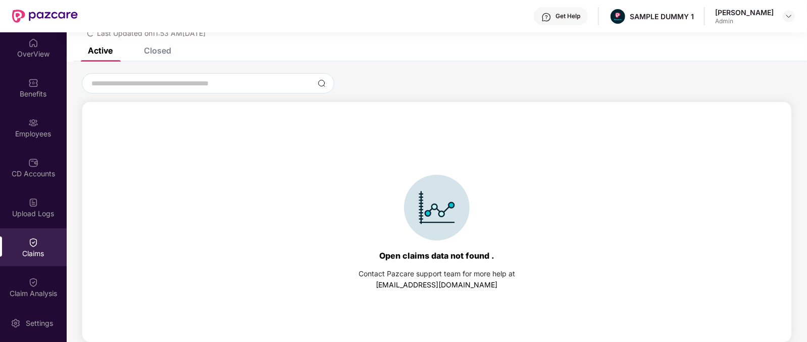
scroll to position [0, 0]
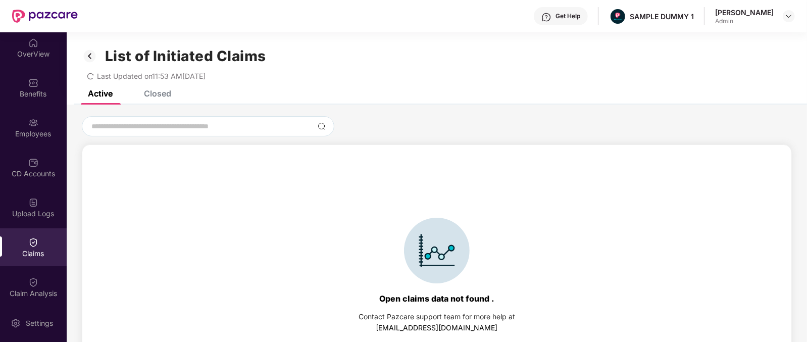
click at [157, 97] on div "Closed" at bounding box center [157, 93] width 27 height 10
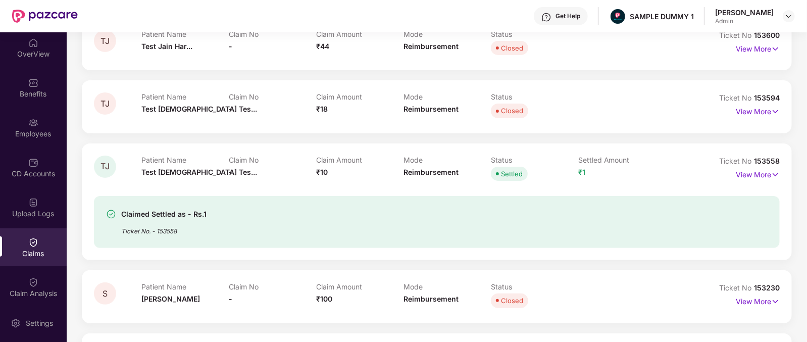
scroll to position [127, 0]
click at [742, 177] on p "View More" at bounding box center [758, 173] width 44 height 14
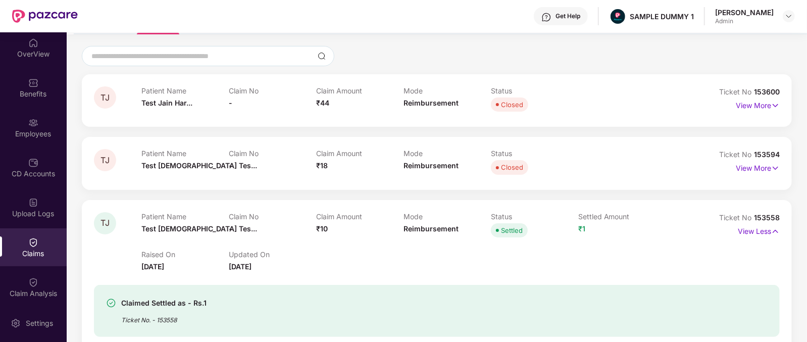
scroll to position [0, 0]
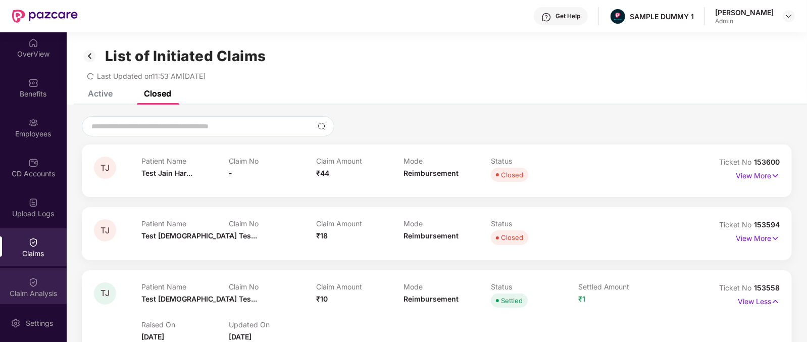
click at [51, 279] on div "Claim Analysis" at bounding box center [33, 287] width 67 height 38
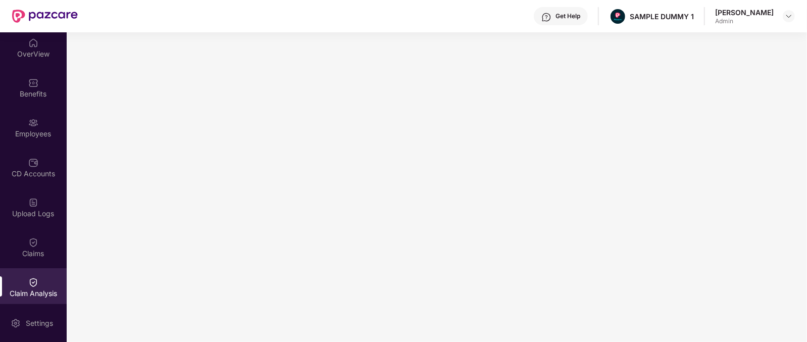
click at [42, 226] on div "OverView Benefits Employees CD Accounts Upload Logs Claims Claim Analysis Stepa…" at bounding box center [33, 168] width 67 height 272
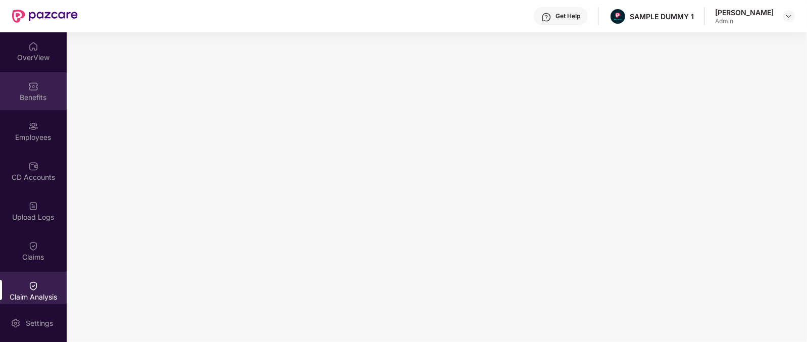
click at [42, 87] on div "Benefits" at bounding box center [33, 91] width 67 height 38
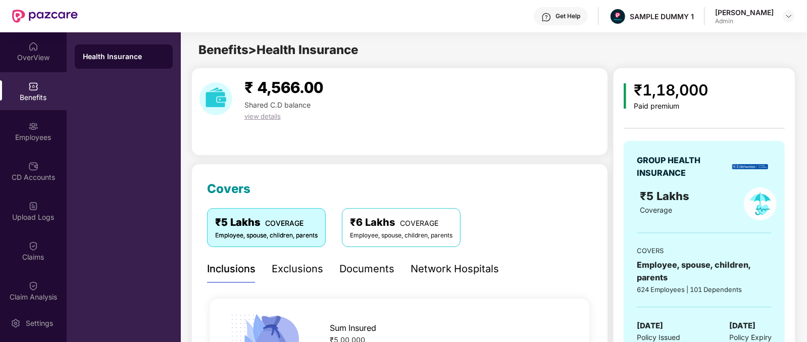
click at [307, 268] on div "Exclusions" at bounding box center [297, 269] width 51 height 16
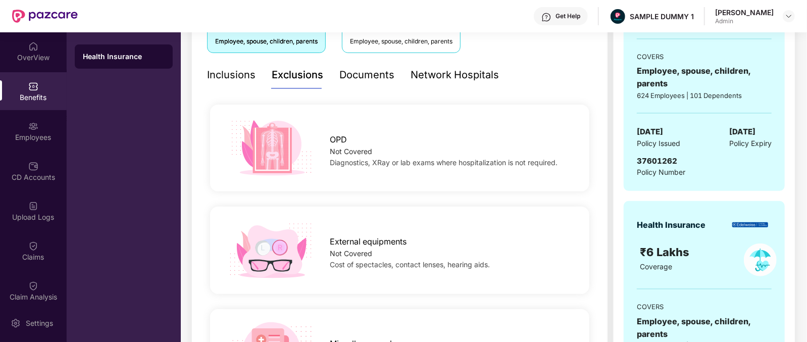
click at [368, 81] on div "Documents" at bounding box center [366, 75] width 55 height 16
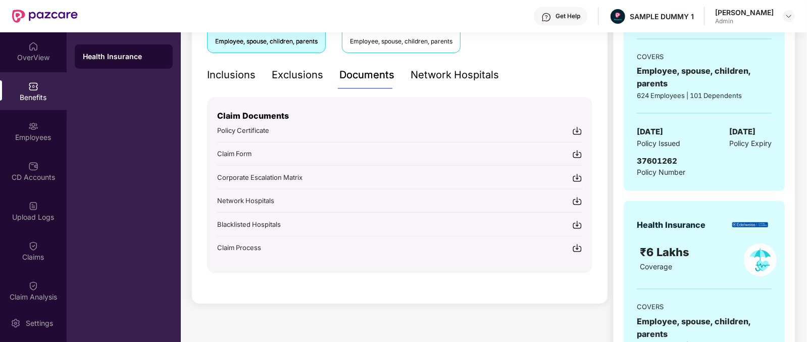
scroll to position [213, 0]
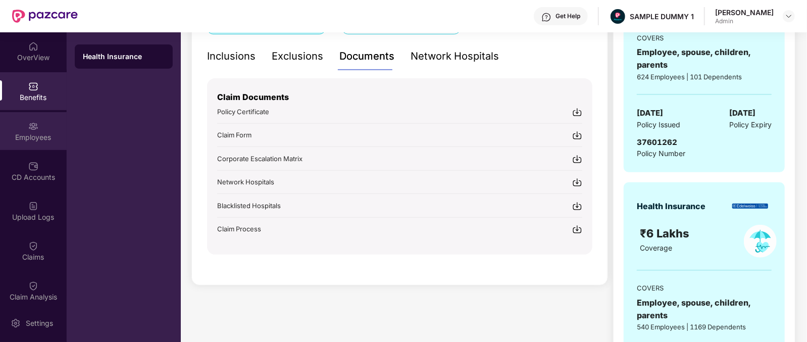
click at [39, 147] on div "Employees" at bounding box center [33, 131] width 67 height 38
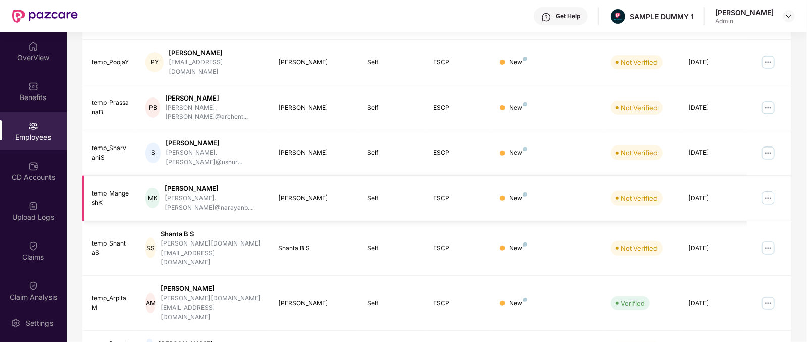
scroll to position [0, 0]
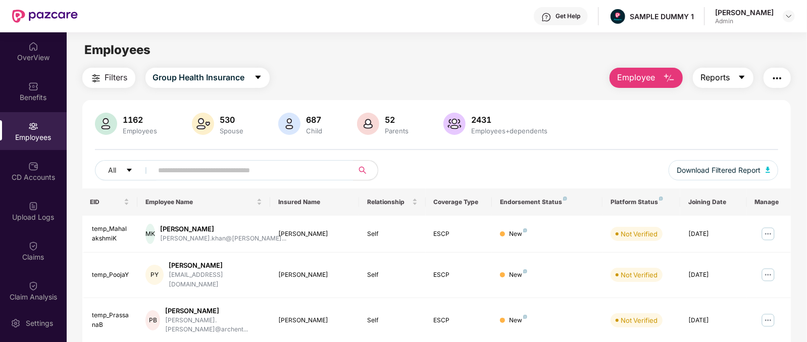
click at [732, 72] on button "Reports" at bounding box center [723, 78] width 61 height 20
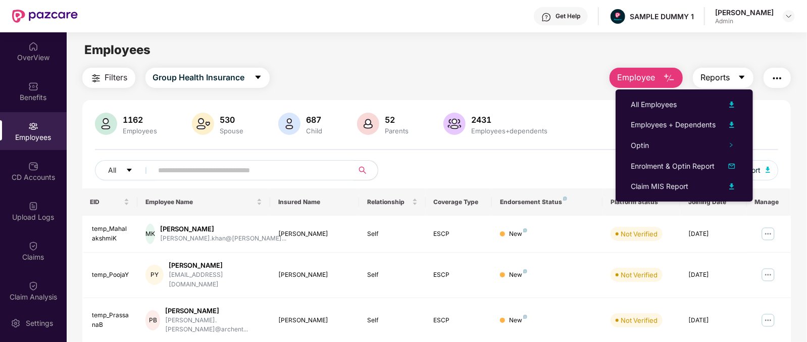
click at [730, 74] on span "Reports" at bounding box center [714, 77] width 29 height 13
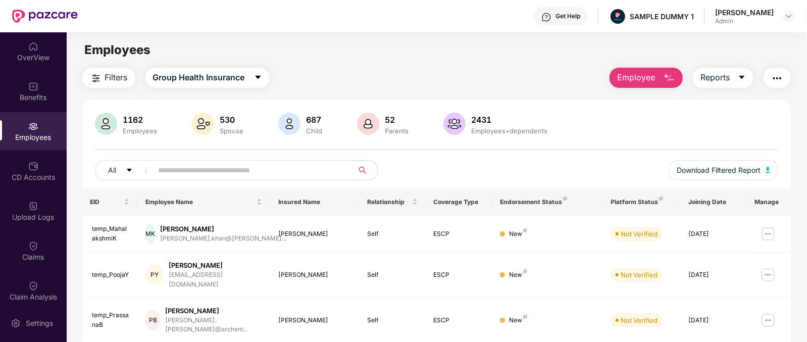
click at [659, 75] on button "Employee" at bounding box center [645, 78] width 73 height 20
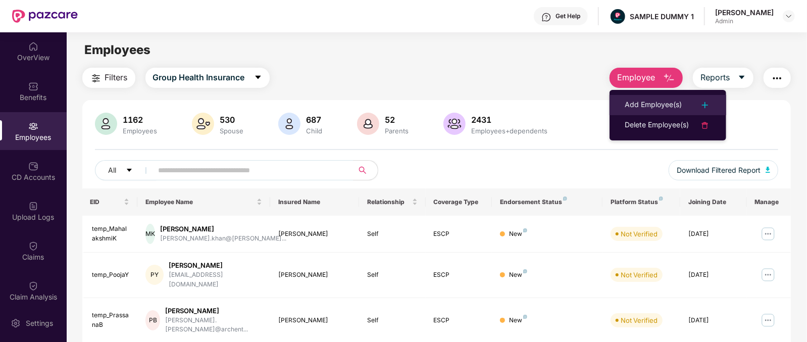
click at [654, 103] on div "Add Employee(s)" at bounding box center [653, 105] width 57 height 12
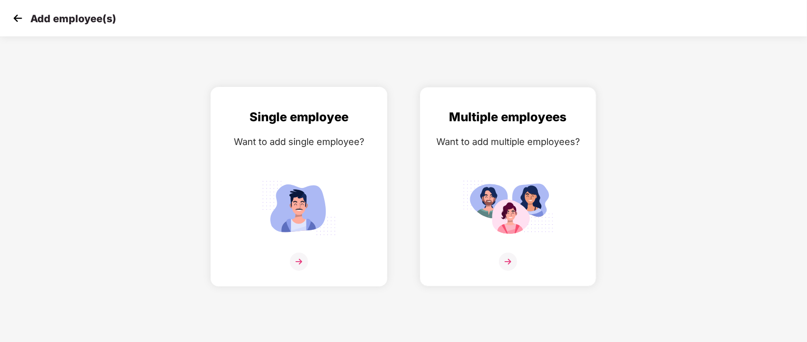
click at [342, 196] on img at bounding box center [298, 207] width 91 height 63
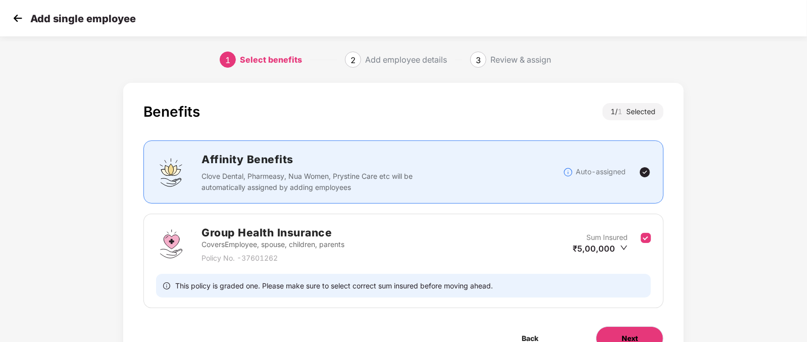
click at [633, 329] on button "Next" at bounding box center [630, 338] width 68 height 24
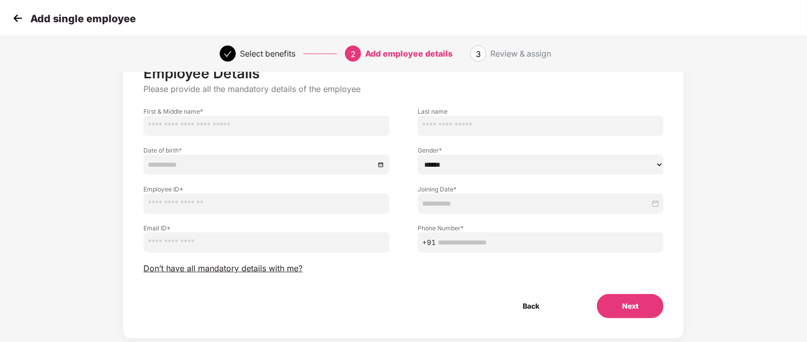
scroll to position [41, 0]
click at [10, 17] on img at bounding box center [17, 18] width 15 height 15
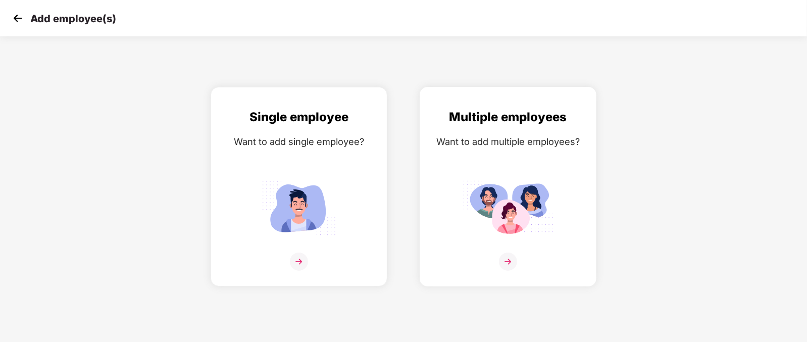
click at [444, 144] on div "Want to add multiple employees?" at bounding box center [508, 141] width 156 height 15
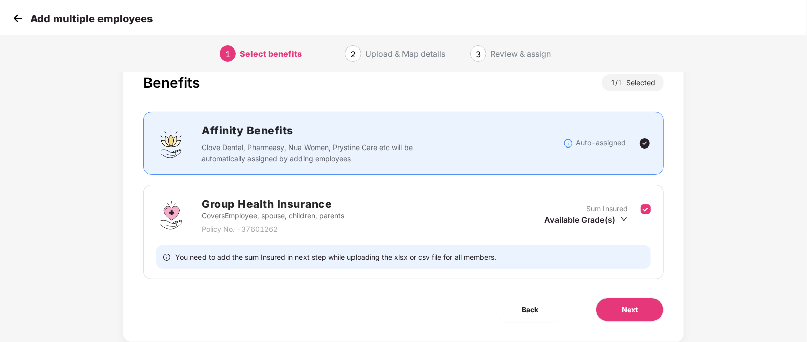
scroll to position [28, 0]
click at [615, 295] on div "Benefits 1 / 1 Selected Affinity Benefits Clove Dental, Pharmeasy, Nua Women, P…" at bounding box center [403, 199] width 560 height 288
click at [615, 315] on button "Next" at bounding box center [630, 310] width 68 height 24
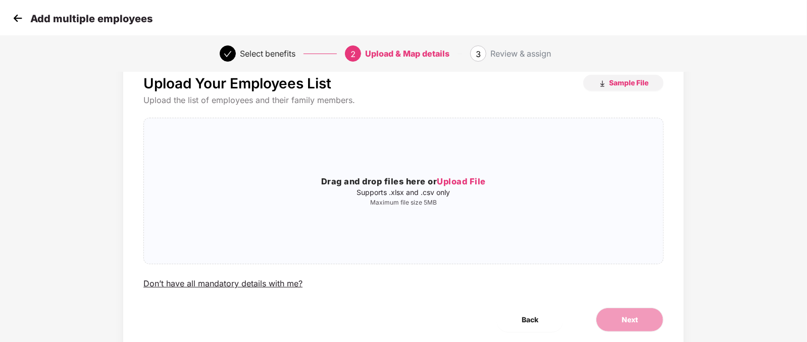
scroll to position [0, 0]
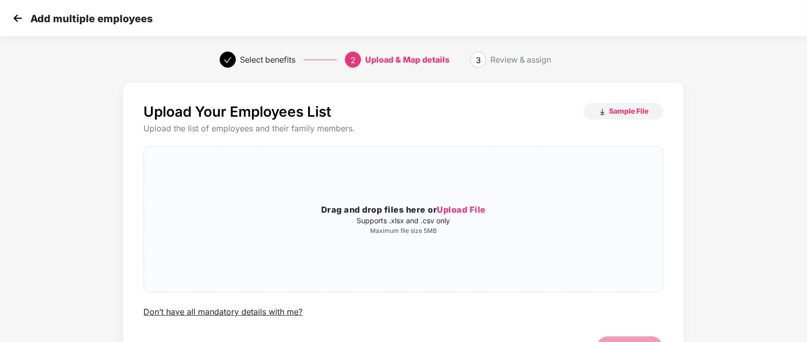
click at [8, 7] on div "Add multiple employees" at bounding box center [403, 18] width 807 height 36
click at [11, 11] on img at bounding box center [17, 18] width 15 height 15
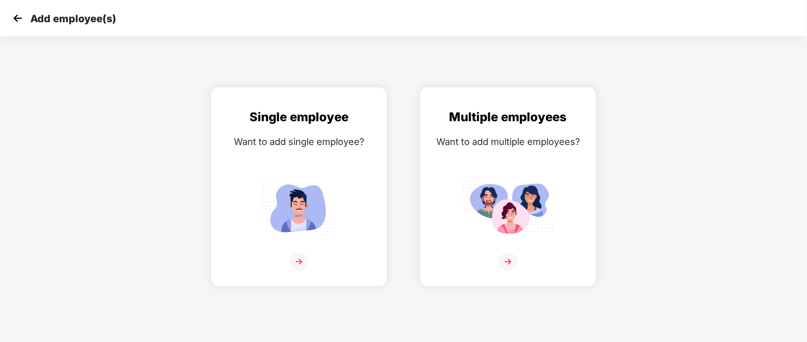
click at [15, 19] on img at bounding box center [17, 18] width 15 height 15
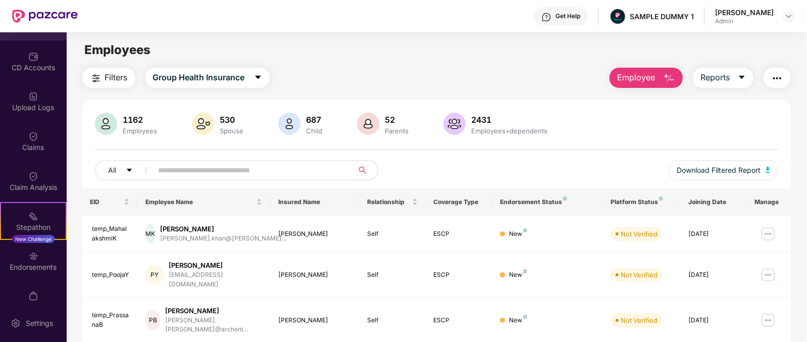
scroll to position [167, 0]
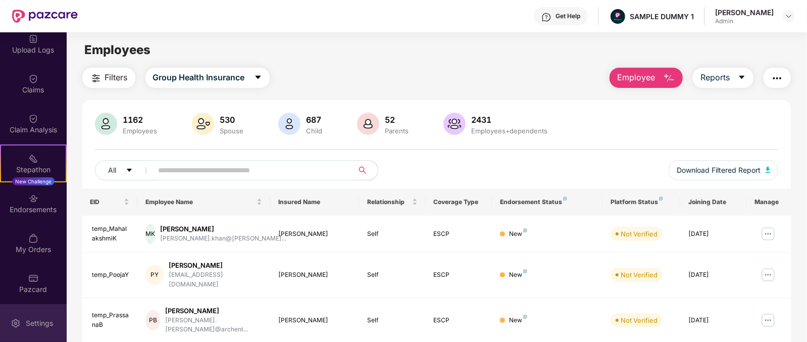
click at [33, 327] on div "Settings" at bounding box center [39, 323] width 33 height 10
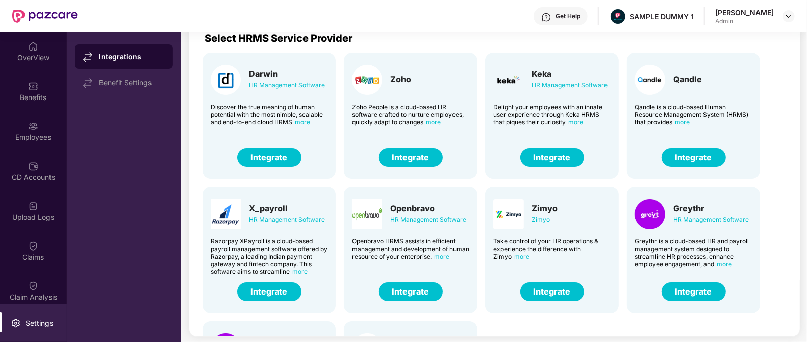
click at [578, 23] on div "Get Help" at bounding box center [561, 16] width 54 height 18
click at [44, 36] on div "OverView" at bounding box center [33, 51] width 67 height 38
